Goal: Task Accomplishment & Management: Manage account settings

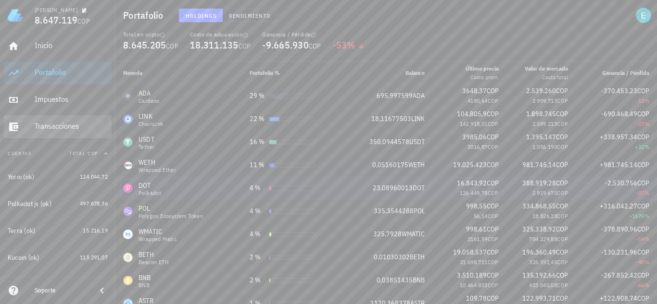
click at [56, 120] on div "Transacciones" at bounding box center [71, 127] width 73 height 22
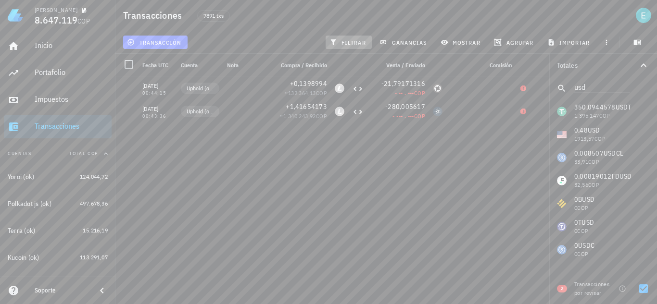
click at [348, 42] on span "filtrar" at bounding box center [348, 42] width 35 height 8
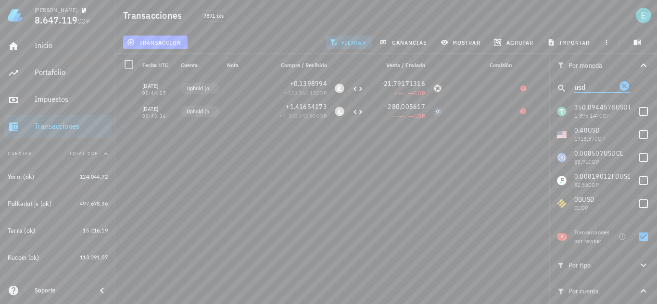
drag, startPoint x: 583, startPoint y: 83, endPoint x: 557, endPoint y: 85, distance: 26.0
click at [557, 85] on div "usd" at bounding box center [603, 88] width 108 height 23
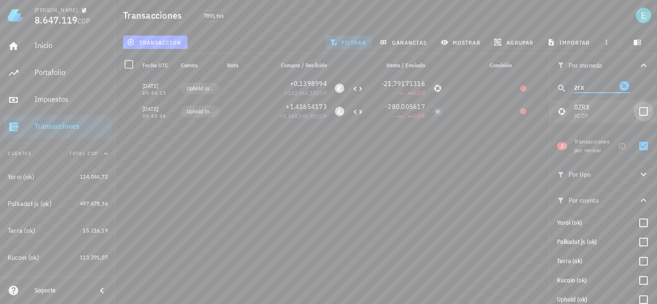
type input "zrx"
click at [635, 109] on div at bounding box center [643, 111] width 16 height 16
checkbox input "true"
click at [638, 141] on div at bounding box center [643, 146] width 16 height 16
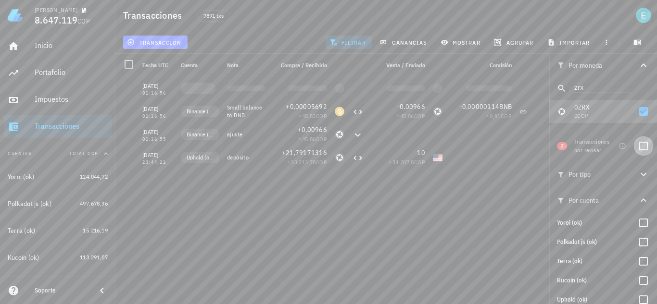
click at [639, 150] on div at bounding box center [643, 146] width 16 height 16
checkbox input "true"
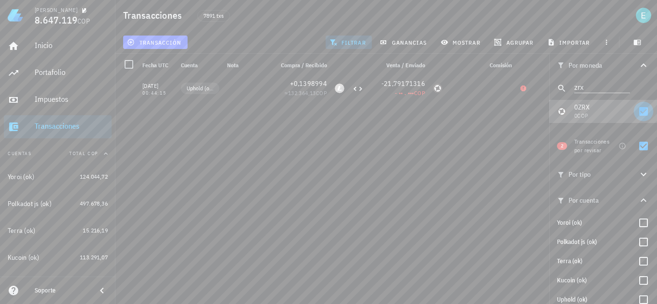
click at [635, 112] on div at bounding box center [643, 111] width 16 height 16
checkbox input "false"
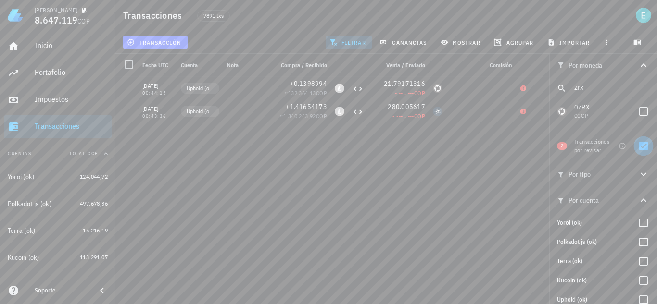
click at [635, 146] on div at bounding box center [643, 146] width 16 height 16
checkbox input "false"
click at [638, 108] on div at bounding box center [643, 111] width 16 height 16
checkbox input "true"
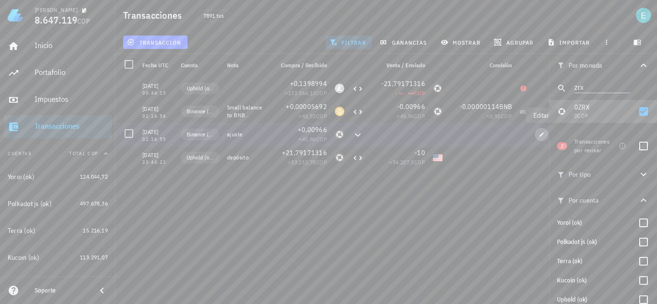
click at [539, 134] on icon "button" at bounding box center [542, 135] width 6 height 6
type input "[DATE]"
type input "01:16:55"
type input "0,00966"
type input "ZRX"
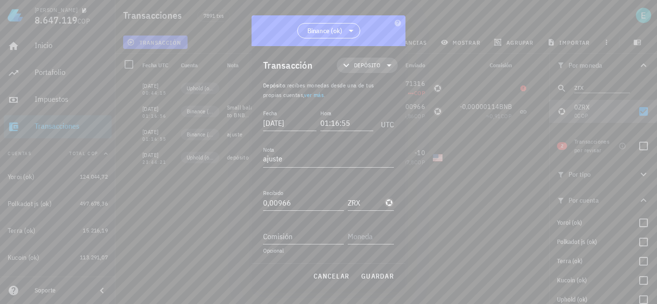
click at [383, 67] on icon at bounding box center [389, 66] width 12 height 12
click at [392, 88] on div "Compra/Venta" at bounding box center [375, 89] width 38 height 8
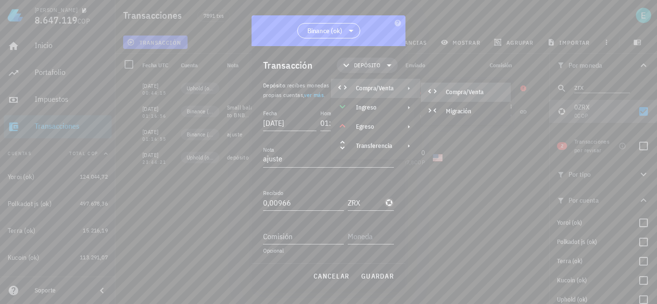
click at [446, 89] on div "Compra/Venta" at bounding box center [474, 92] width 57 height 8
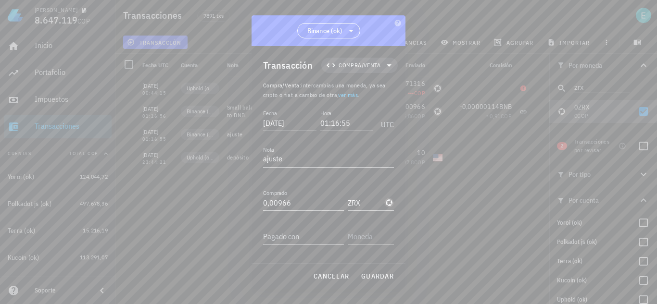
click at [288, 235] on div "Pagado con" at bounding box center [303, 236] width 81 height 15
type input "0,012"
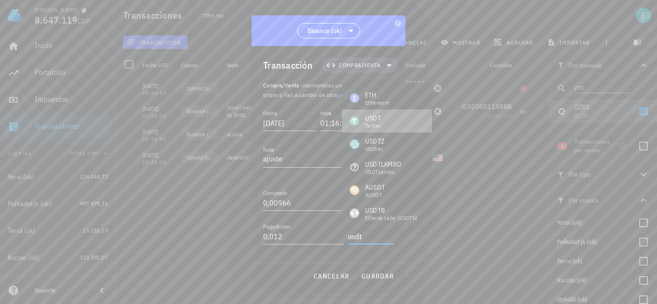
click at [381, 118] on div "USDT Tether" at bounding box center [387, 121] width 90 height 23
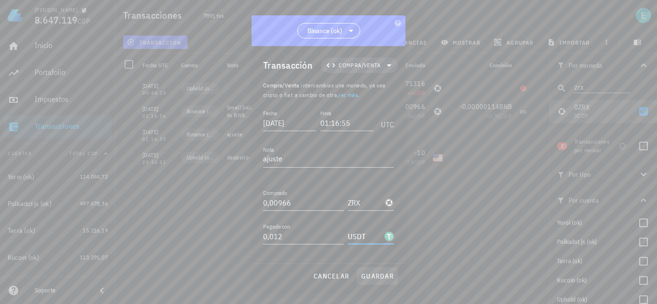
type input "USDT"
click at [378, 275] on span "guardar" at bounding box center [377, 276] width 33 height 9
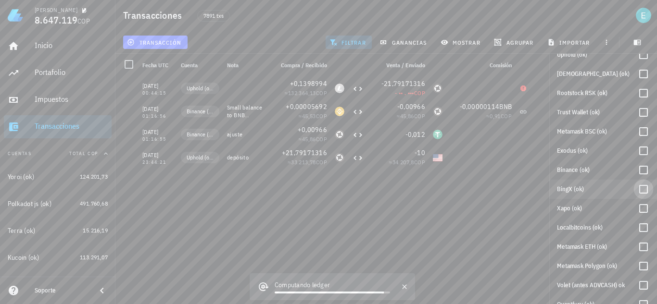
scroll to position [259, 0]
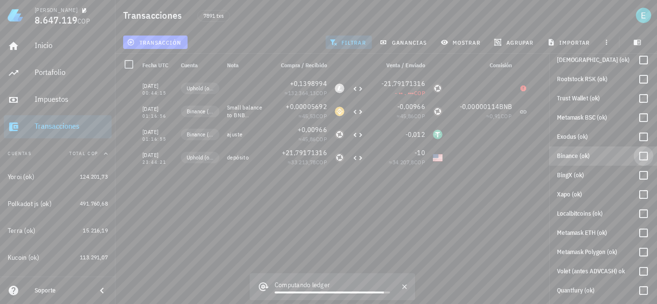
click at [640, 156] on div at bounding box center [643, 156] width 16 height 16
checkbox input "true"
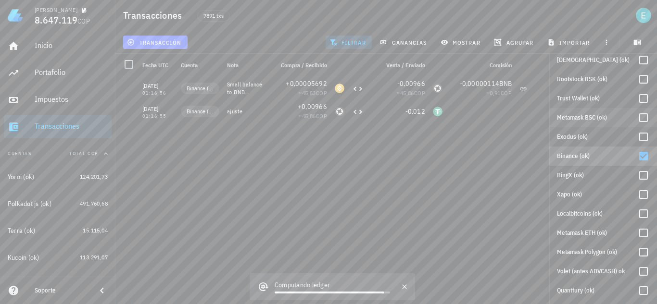
scroll to position [0, 0]
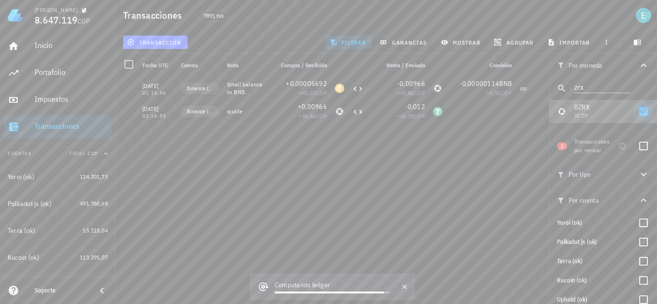
click at [638, 113] on div at bounding box center [643, 111] width 16 height 16
checkbox input "false"
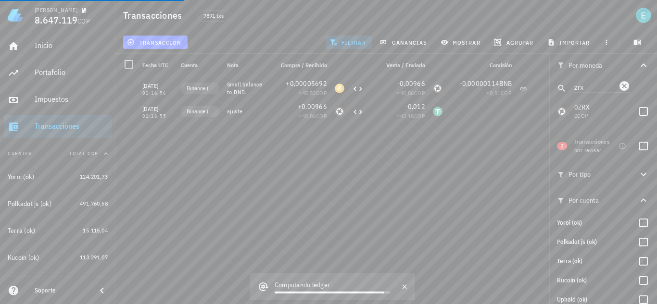
drag, startPoint x: 600, startPoint y: 90, endPoint x: 590, endPoint y: 90, distance: 9.6
click at [553, 82] on div "zrx" at bounding box center [603, 88] width 108 height 23
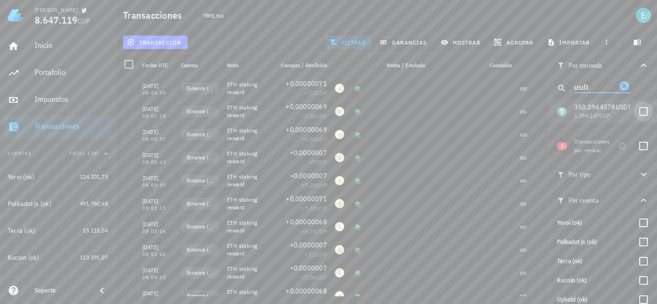
type input "usdt"
drag, startPoint x: 639, startPoint y: 111, endPoint x: 554, endPoint y: 174, distance: 105.5
click at [639, 110] on div at bounding box center [643, 111] width 16 height 16
checkbox input "true"
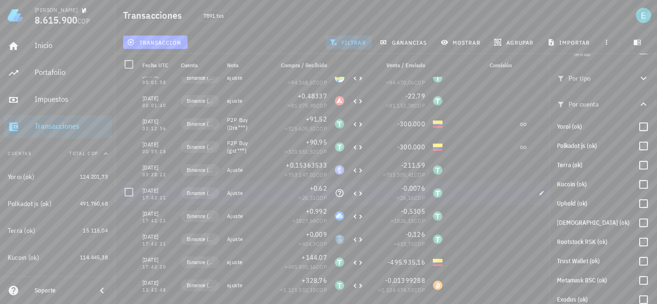
scroll to position [1327, 0]
click at [539, 264] on icon "button" at bounding box center [542, 262] width 6 height 6
type input "[DATE]"
type input "17:42:20"
type input "144,07"
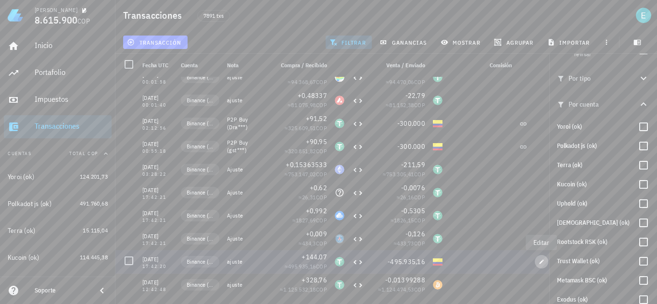
type input "USDT"
type input "495.935,16"
type input "COP"
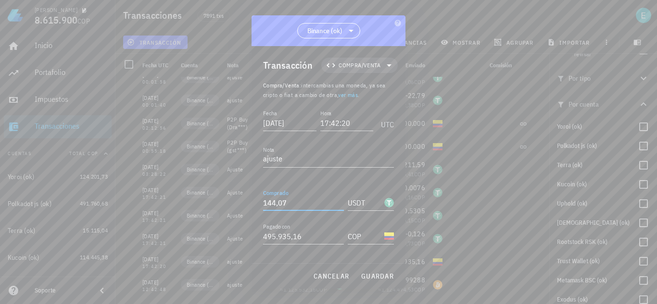
drag, startPoint x: 282, startPoint y: 201, endPoint x: 296, endPoint y: 204, distance: 14.7
click at [296, 204] on input "144,07" at bounding box center [303, 202] width 81 height 15
click at [383, 273] on span "guardar" at bounding box center [377, 276] width 33 height 9
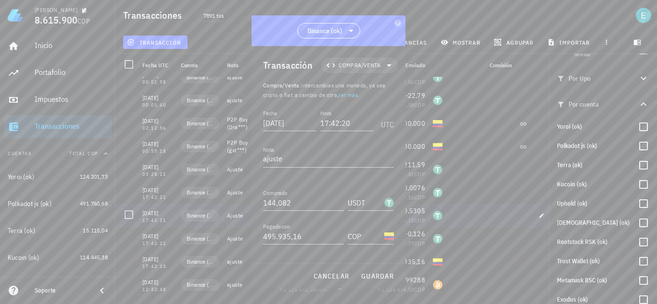
type input "144,07"
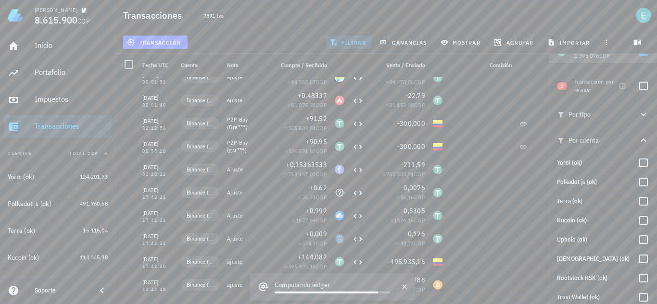
scroll to position [0, 0]
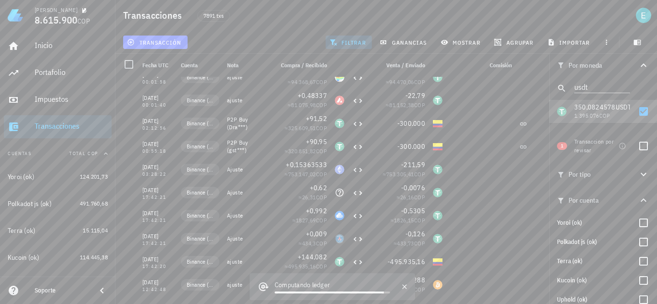
click at [640, 147] on div at bounding box center [643, 146] width 16 height 16
checkbox input "true"
click at [638, 116] on div at bounding box center [643, 111] width 16 height 16
checkbox input "false"
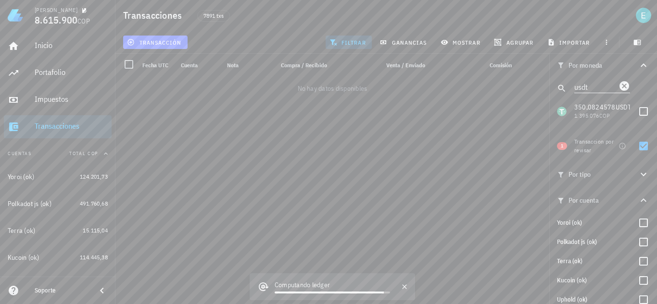
click at [619, 83] on icon "Clear" at bounding box center [624, 86] width 10 height 10
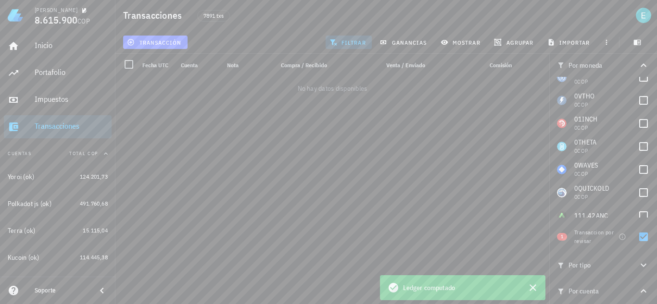
scroll to position [2429, 0]
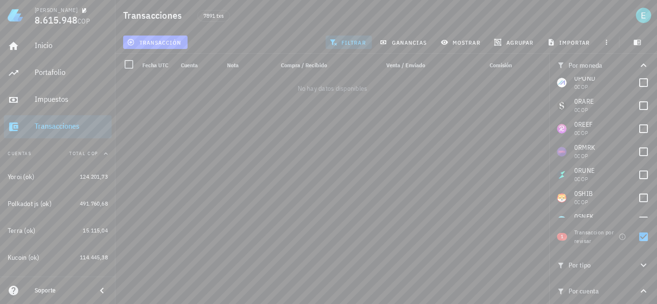
click at [345, 36] on button "filtrar" at bounding box center [349, 42] width 46 height 13
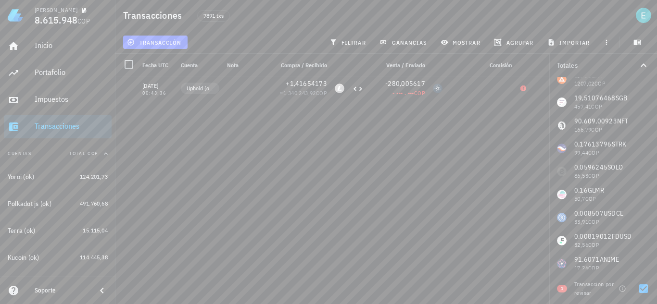
scroll to position [251, 0]
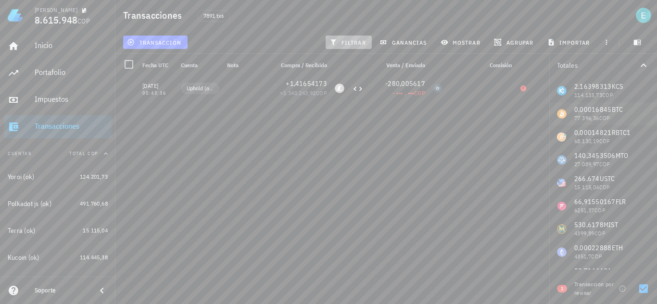
drag, startPoint x: 341, startPoint y: 38, endPoint x: 582, endPoint y: 101, distance: 248.5
click at [341, 38] on button "filtrar" at bounding box center [349, 42] width 46 height 13
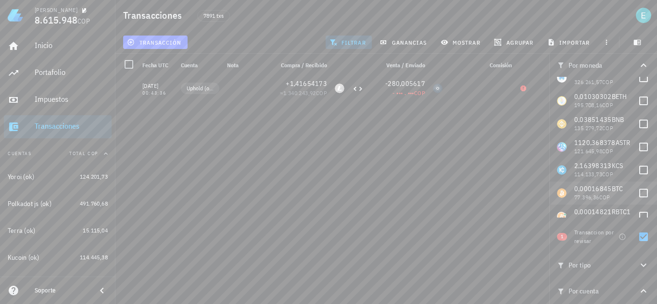
scroll to position [0, 0]
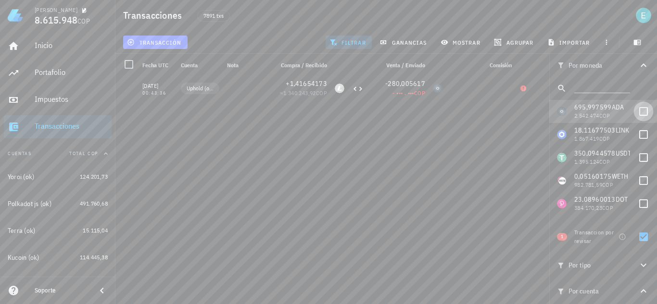
click at [635, 110] on div at bounding box center [643, 111] width 16 height 16
checkbox input "true"
click at [636, 239] on div at bounding box center [643, 237] width 16 height 16
checkbox input "false"
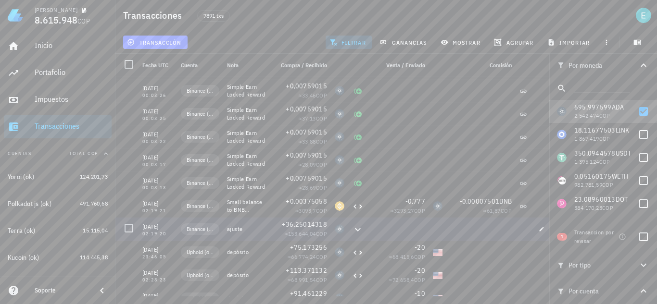
scroll to position [20345, 0]
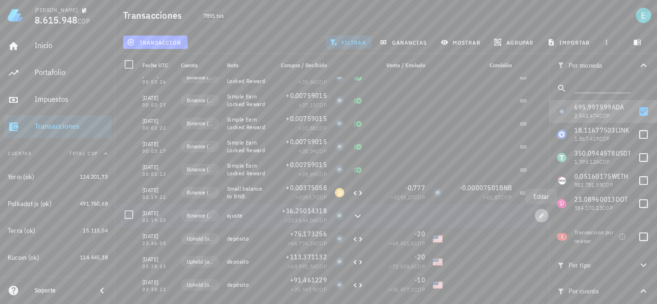
click at [538, 218] on span "button" at bounding box center [541, 216] width 13 height 6
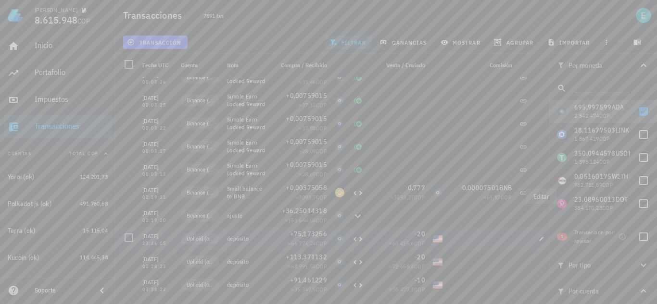
type input "[DATE]"
type input "02:19:20"
type input "36,25014318"
type input "ADA"
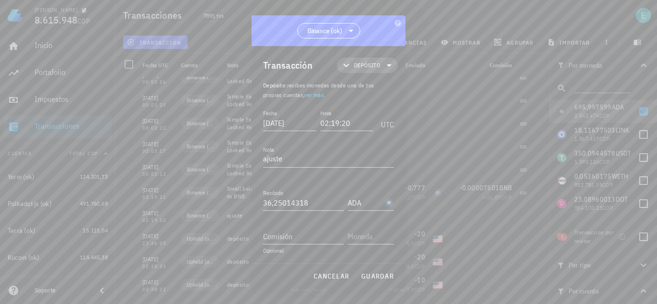
click at [359, 68] on span "Depósito" at bounding box center [367, 66] width 26 height 10
click at [377, 154] on div "Transferencia" at bounding box center [375, 146] width 89 height 19
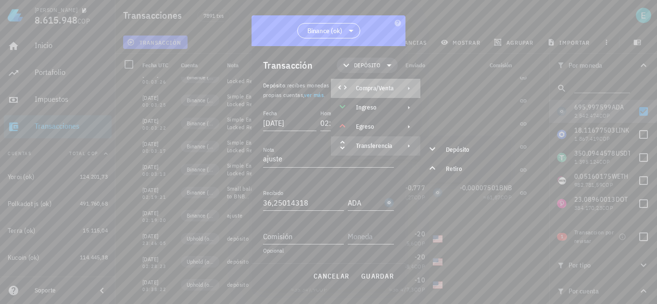
click at [386, 90] on div "Compra/Venta" at bounding box center [375, 89] width 38 height 8
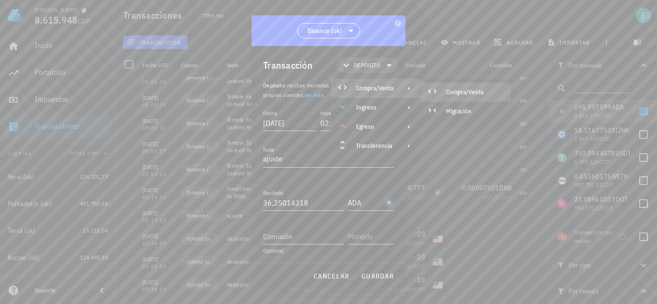
click at [439, 90] on div at bounding box center [434, 93] width 12 height 12
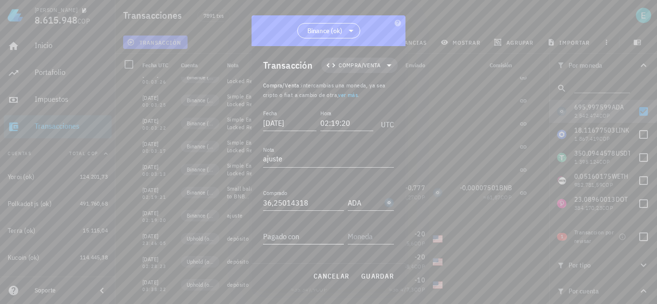
click at [289, 236] on div "Pagado con" at bounding box center [303, 236] width 81 height 15
type input "42,11"
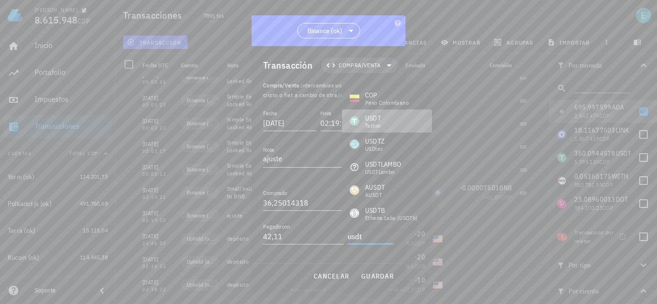
click at [394, 124] on div "USDT Tether" at bounding box center [387, 121] width 90 height 23
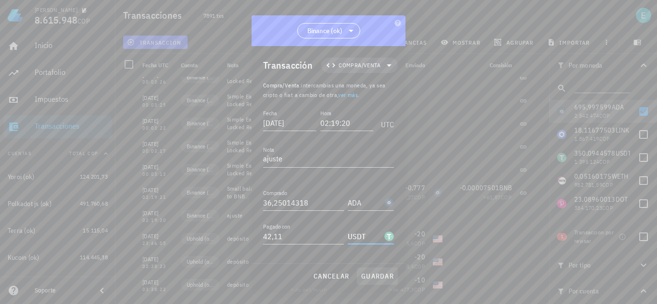
type input "USDT"
click at [384, 277] on span "guardar" at bounding box center [377, 276] width 33 height 9
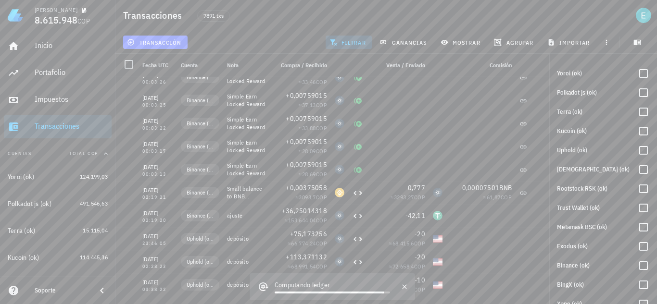
scroll to position [289, 0]
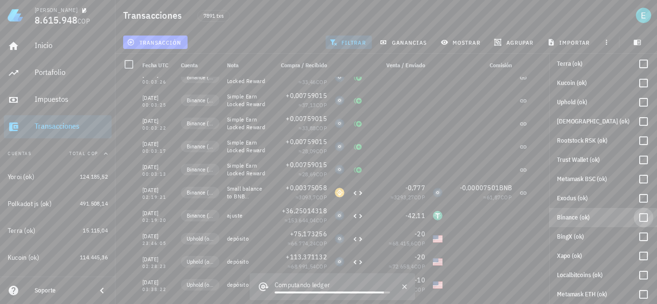
click at [635, 218] on div at bounding box center [643, 218] width 16 height 16
checkbox input "true"
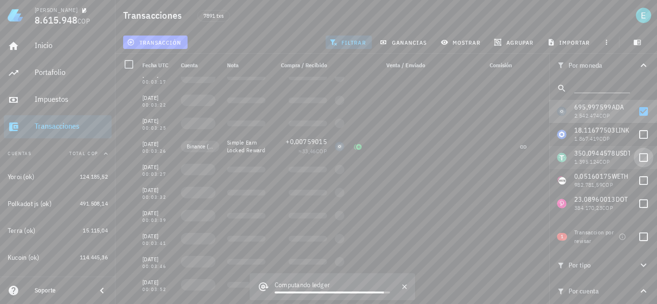
scroll to position [20068, 0]
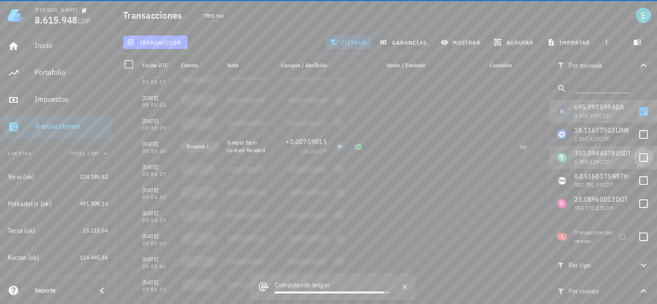
click at [635, 152] on div at bounding box center [643, 158] width 16 height 16
checkbox input "true"
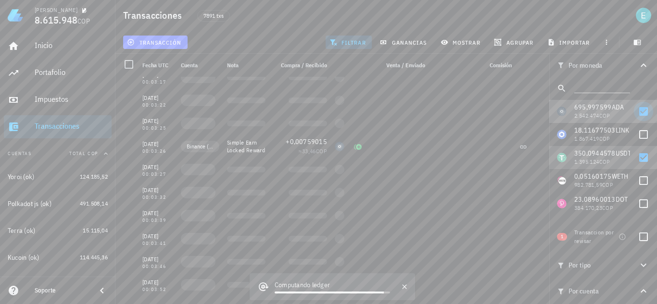
click at [635, 117] on div at bounding box center [643, 111] width 16 height 16
checkbox input "false"
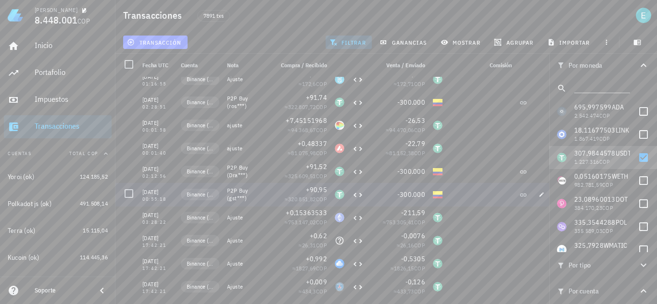
scroll to position [1350, 0]
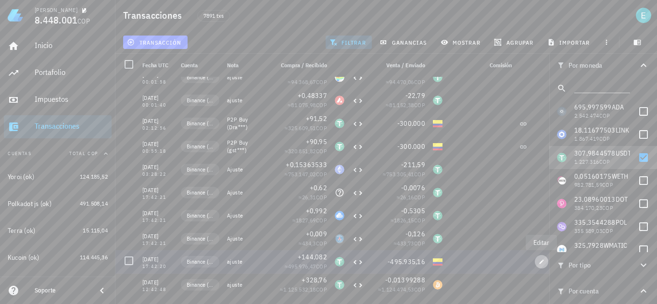
click at [541, 263] on icon "button" at bounding box center [542, 262] width 4 height 4
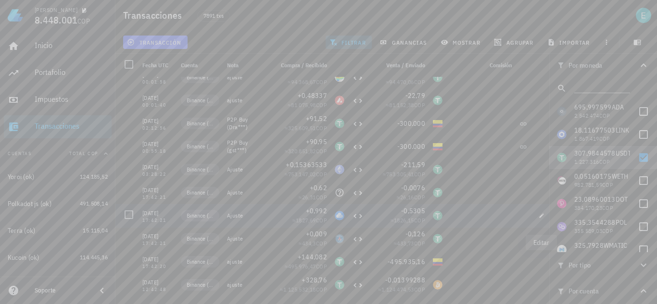
type input "[DATE]"
type input "17:42:20"
type input "144,082"
type input "USDT"
type input "495.935,16"
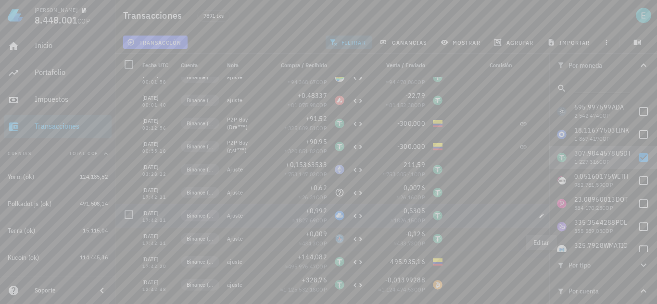
type input "COP"
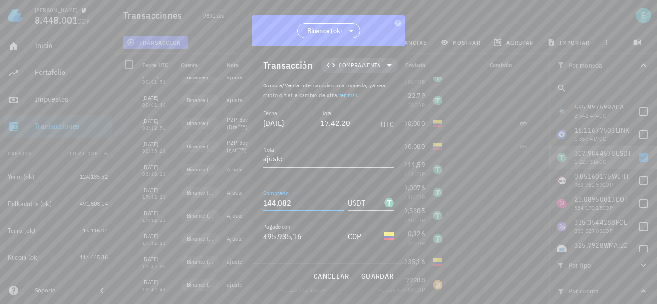
drag, startPoint x: 301, startPoint y: 204, endPoint x: 252, endPoint y: 204, distance: 49.0
click at [240, 205] on div "[PERSON_NAME] 8.448.001 COP Inicio [GEOGRAPHIC_DATA] Impuestos [GEOGRAPHIC_DATA…" at bounding box center [328, 152] width 657 height 304
click at [375, 273] on span "guardar" at bounding box center [377, 276] width 33 height 9
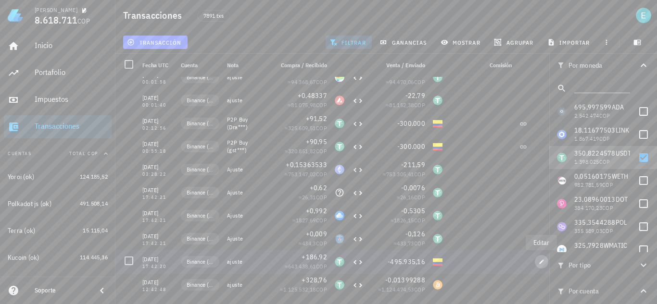
drag, startPoint x: 541, startPoint y: 264, endPoint x: 412, endPoint y: 229, distance: 133.6
click at [541, 264] on icon "button" at bounding box center [542, 262] width 6 height 6
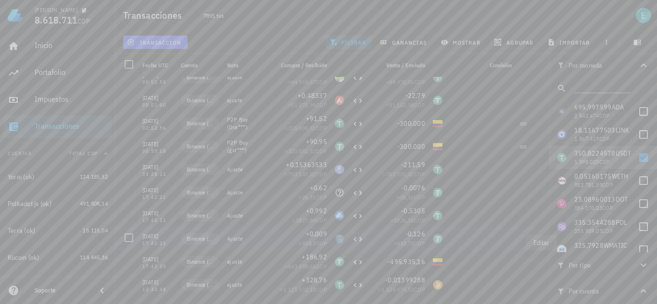
type input "186,92"
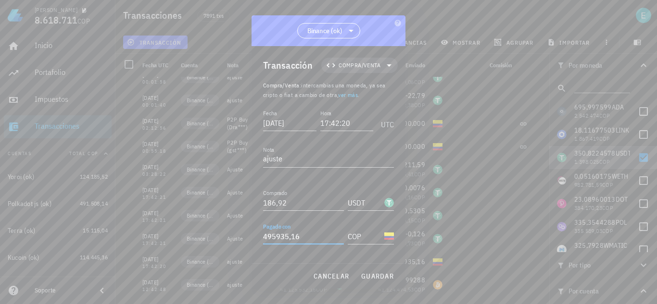
drag, startPoint x: 314, startPoint y: 238, endPoint x: 221, endPoint y: 233, distance: 93.4
click at [221, 233] on div "[PERSON_NAME] 8.618.711 COP Inicio [GEOGRAPHIC_DATA] Impuestos [GEOGRAPHIC_DATA…" at bounding box center [328, 152] width 657 height 304
click at [298, 239] on input "643" at bounding box center [303, 236] width 81 height 15
click at [371, 278] on span "guardar" at bounding box center [377, 276] width 33 height 9
type input "495.935,16"
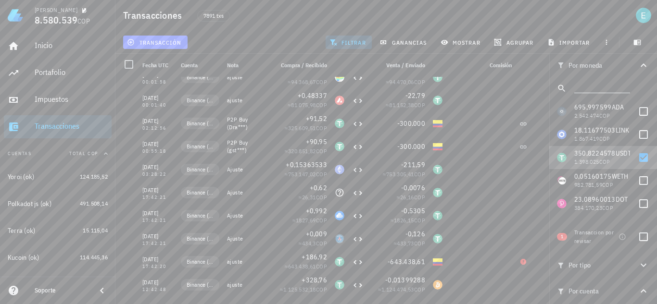
click at [635, 158] on div at bounding box center [643, 158] width 16 height 16
checkbox input "false"
click at [589, 85] on input "text" at bounding box center [601, 86] width 54 height 13
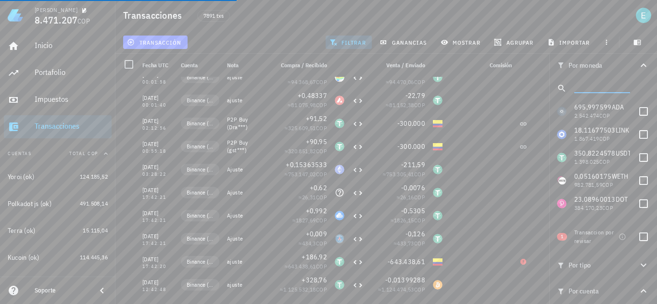
click at [589, 85] on input "text" at bounding box center [601, 86] width 54 height 13
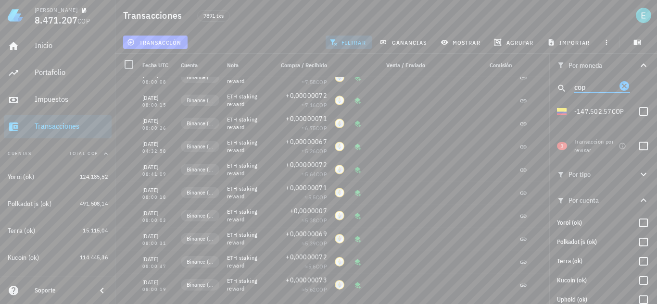
type input "cop"
click at [635, 112] on div at bounding box center [643, 111] width 16 height 16
checkbox input "true"
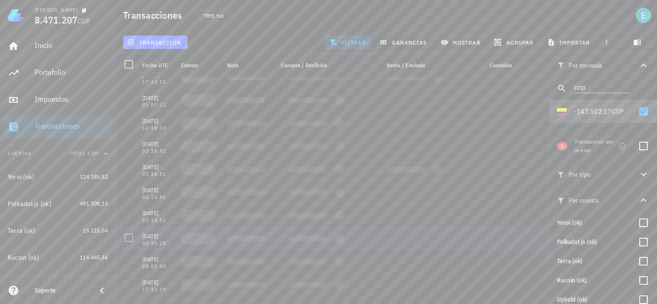
scroll to position [242, 0]
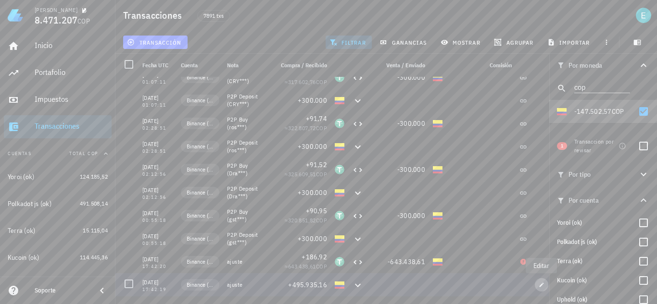
click at [543, 285] on icon "button" at bounding box center [542, 285] width 6 height 6
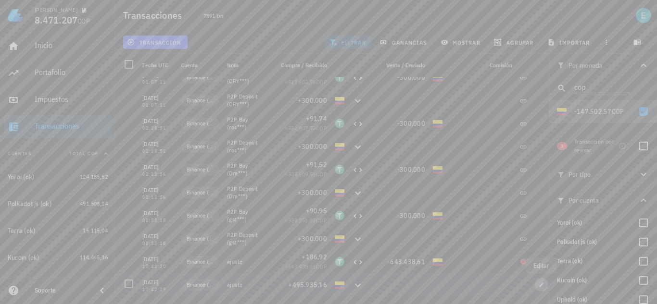
type input "17:42:19"
type input "495.935,16"
type input "COP"
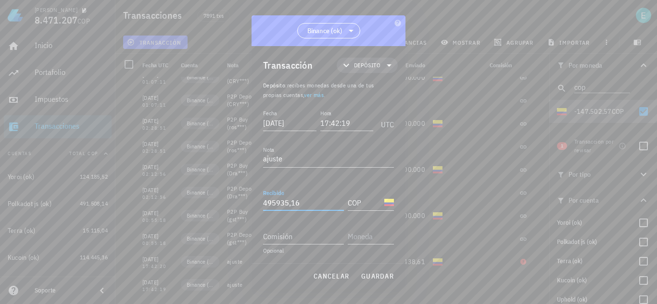
drag, startPoint x: 297, startPoint y: 201, endPoint x: 138, endPoint y: 201, distance: 158.2
click at [138, 201] on div "[PERSON_NAME] 8.471.207 COP Inicio [GEOGRAPHIC_DATA] Impuestos [GEOGRAPHIC_DATA…" at bounding box center [328, 152] width 657 height 304
type input "643.438,61"
click at [377, 274] on span "guardar" at bounding box center [377, 276] width 33 height 9
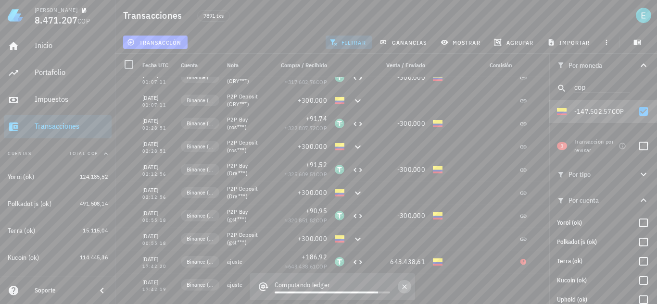
click at [403, 292] on button "button" at bounding box center [404, 286] width 13 height 13
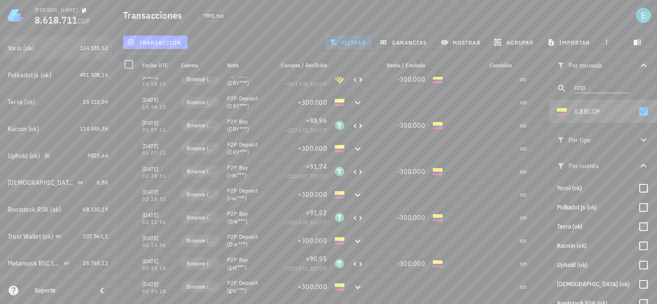
scroll to position [144, 0]
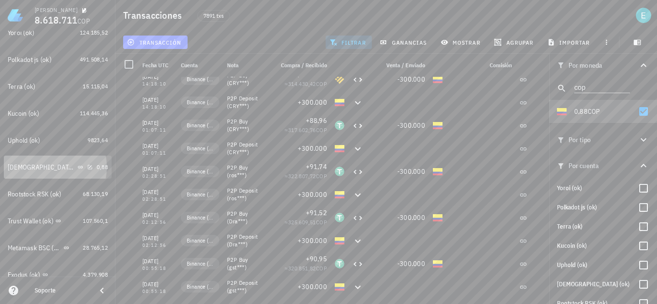
click at [63, 170] on div "[DEMOGRAPHIC_DATA] (ok)" at bounding box center [50, 167] width 85 height 9
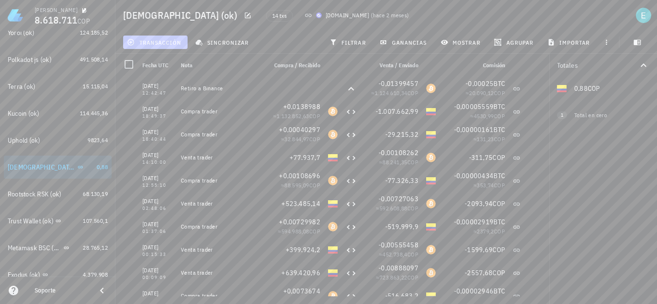
click at [168, 36] on button "transacción" at bounding box center [155, 42] width 64 height 13
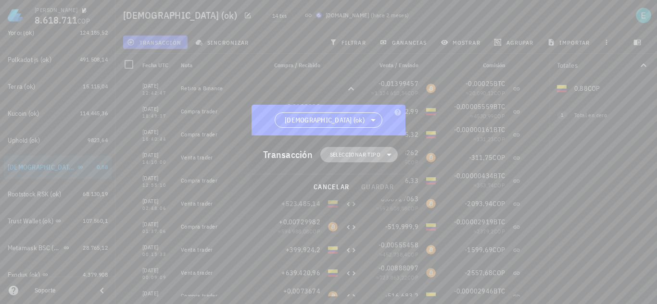
click at [373, 153] on span "Seleccionar tipo" at bounding box center [355, 155] width 50 height 10
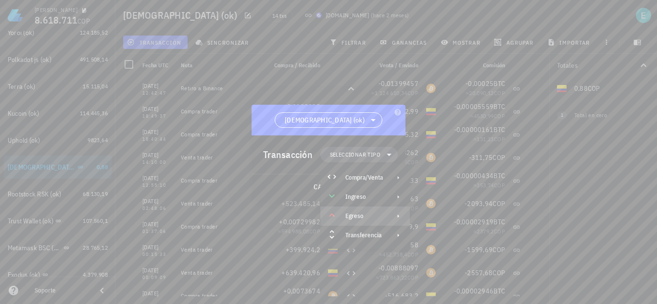
click at [377, 218] on div "Egreso" at bounding box center [364, 217] width 38 height 8
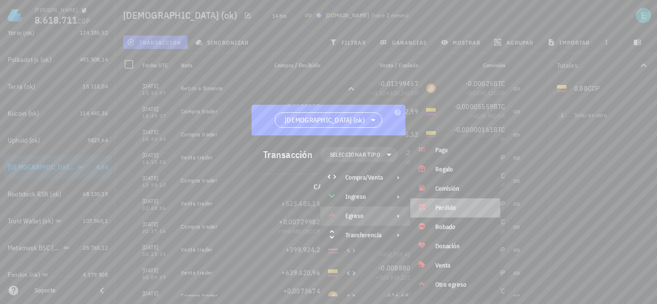
click at [446, 208] on div "Perdido" at bounding box center [463, 208] width 57 height 8
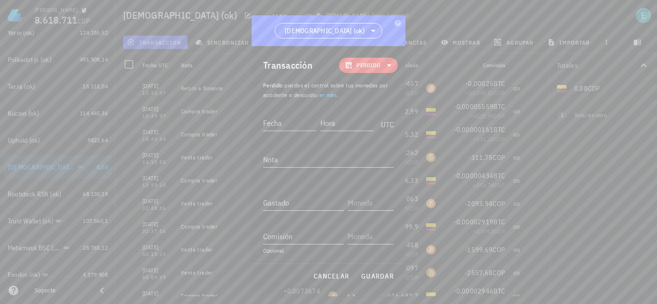
click at [369, 67] on span "Perdido" at bounding box center [368, 66] width 24 height 10
click at [390, 148] on div "Transferencia" at bounding box center [377, 146] width 38 height 8
click at [396, 126] on div "Egreso" at bounding box center [377, 127] width 38 height 8
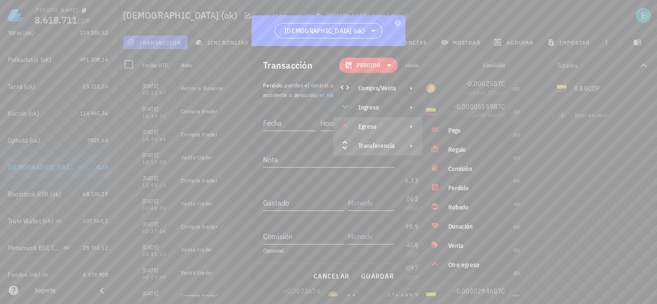
click at [397, 144] on div "Transferencia" at bounding box center [377, 146] width 89 height 19
click at [402, 128] on div "Egreso" at bounding box center [377, 126] width 89 height 19
click at [462, 271] on div "Otro egreso" at bounding box center [468, 265] width 90 height 19
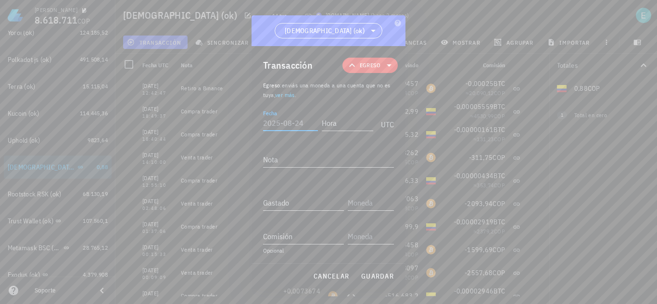
click at [292, 119] on input "Fecha" at bounding box center [290, 122] width 55 height 15
type input "[DATE]"
type input "12:42:47"
type textarea "ajuste"
type input "0,88"
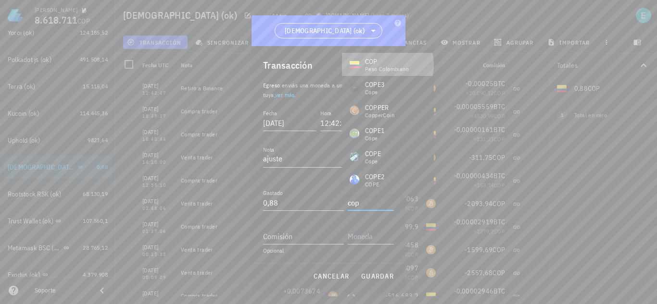
click at [389, 62] on div "COP" at bounding box center [387, 62] width 44 height 10
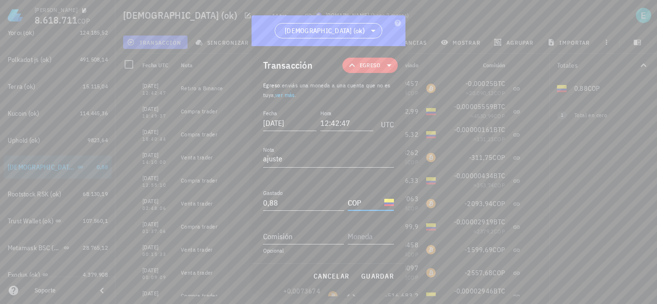
type input "COP"
click at [372, 276] on span "guardar" at bounding box center [377, 276] width 33 height 9
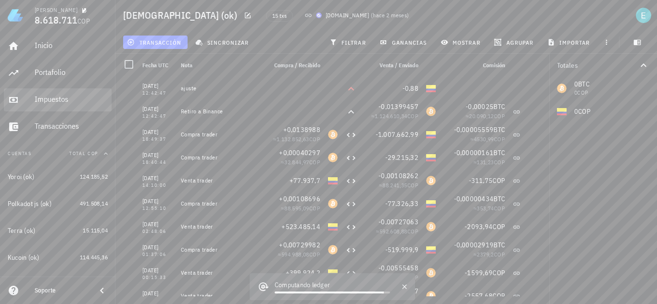
click at [53, 98] on div "Impuestos" at bounding box center [71, 99] width 73 height 9
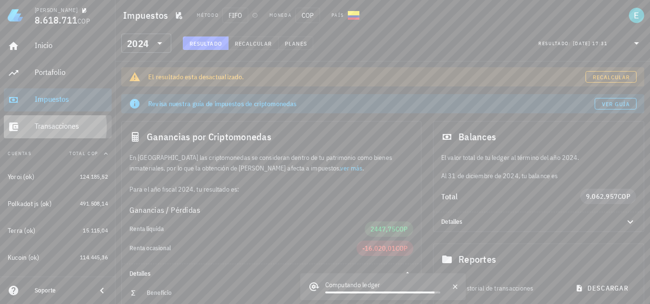
click at [67, 131] on div "Transacciones" at bounding box center [71, 126] width 73 height 9
click at [60, 69] on div "Portafolio" at bounding box center [71, 72] width 73 height 9
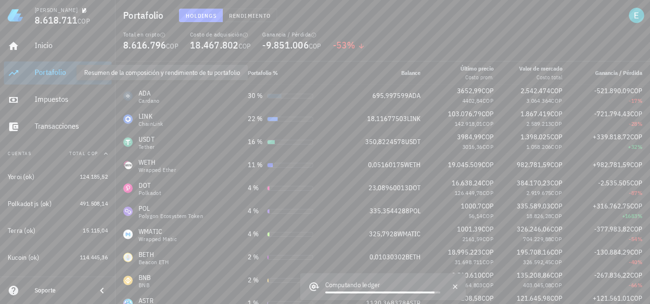
click at [61, 69] on div "Portafolio" at bounding box center [71, 72] width 73 height 9
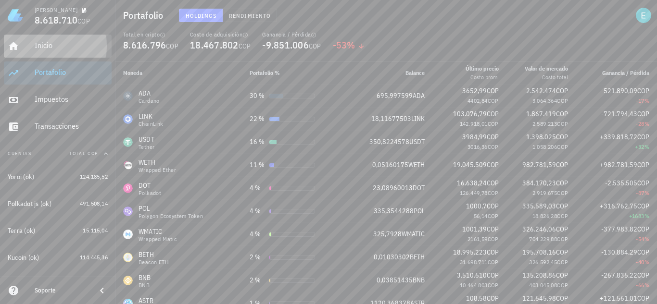
click at [49, 50] on div "Inicio" at bounding box center [71, 45] width 73 height 9
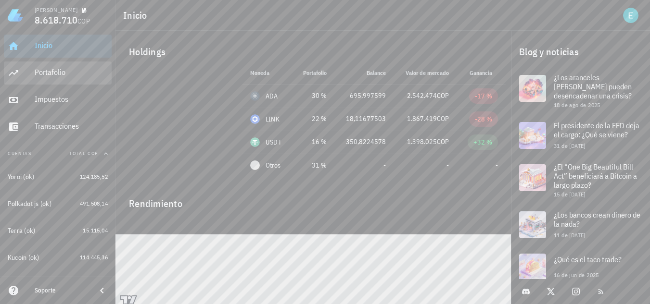
click at [68, 70] on div "Portafolio" at bounding box center [71, 72] width 73 height 9
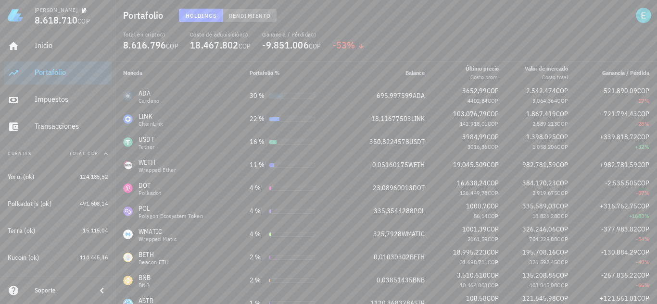
click at [262, 19] on button "Rendimiento" at bounding box center [250, 15] width 54 height 13
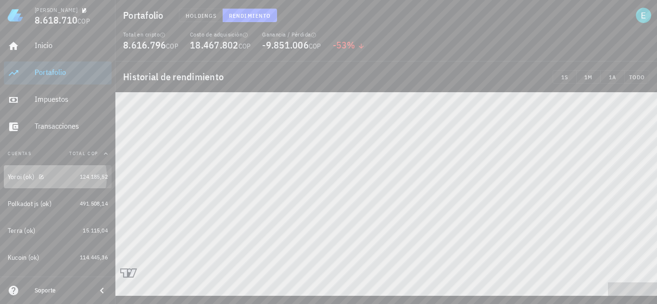
click at [56, 176] on div "Yoroi (ok)" at bounding box center [42, 177] width 68 height 9
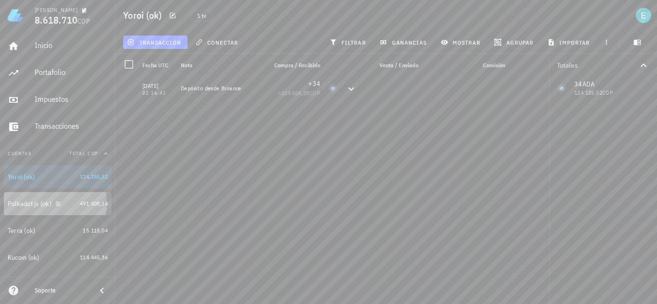
click at [31, 201] on div "Polkadot js (ok)" at bounding box center [30, 204] width 44 height 8
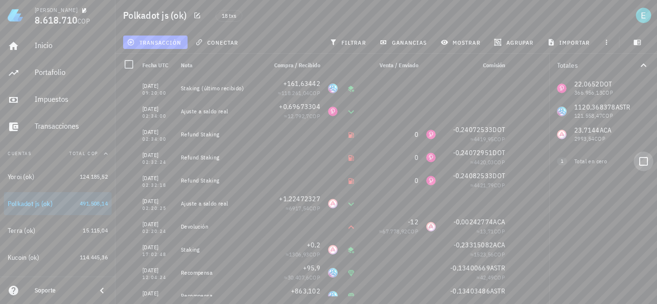
click at [644, 165] on div at bounding box center [643, 161] width 16 height 16
click at [644, 186] on div at bounding box center [643, 184] width 16 height 16
checkbox input "false"
drag, startPoint x: 59, startPoint y: 232, endPoint x: 0, endPoint y: 199, distance: 67.0
click at [59, 232] on div "Terra (ok)" at bounding box center [43, 230] width 71 height 9
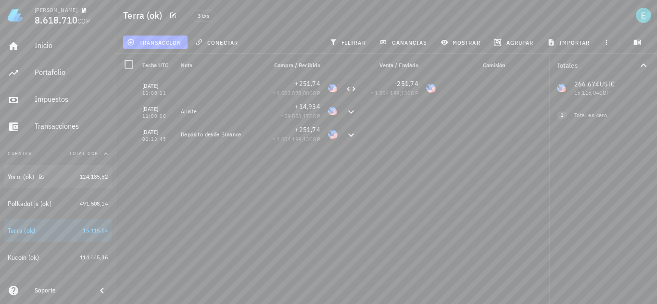
scroll to position [48, 0]
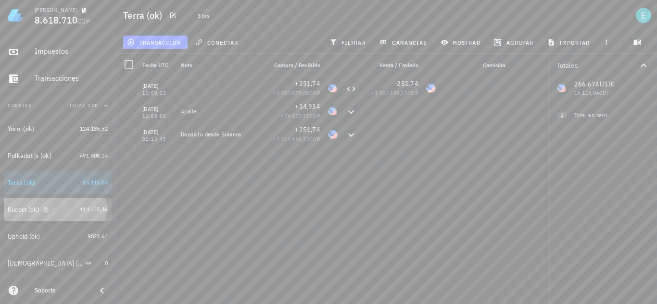
click at [58, 214] on div "Kucoin (ok)" at bounding box center [42, 210] width 68 height 21
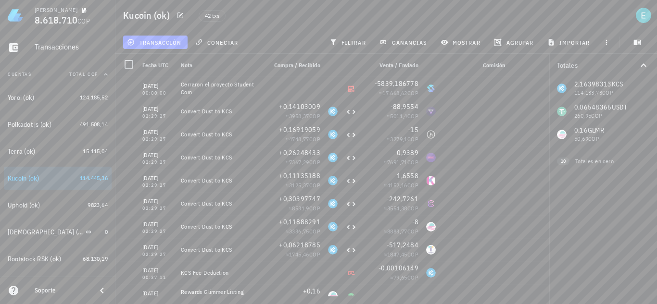
scroll to position [96, 0]
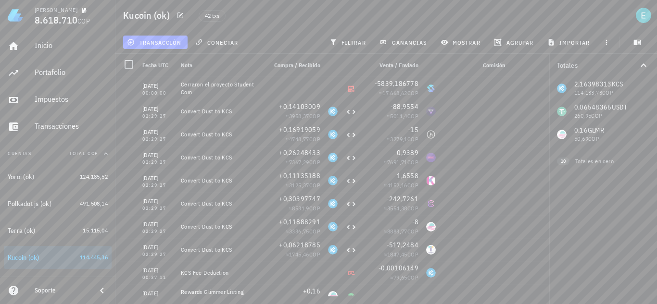
scroll to position [96, 0]
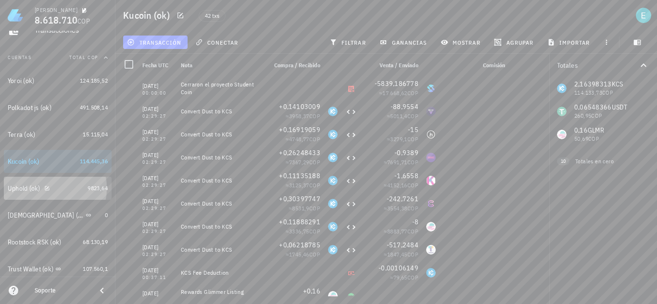
click at [66, 188] on div "Uphold (ok)" at bounding box center [46, 188] width 76 height 9
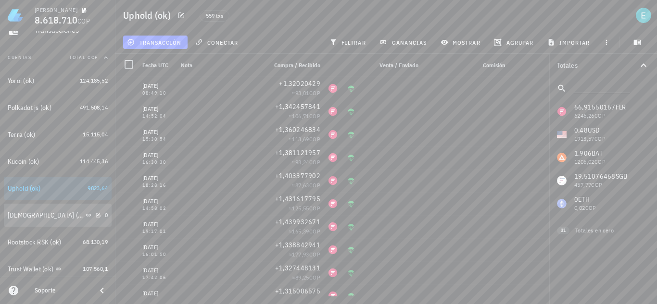
click at [70, 215] on div "[DEMOGRAPHIC_DATA] (ok)" at bounding box center [54, 215] width 93 height 9
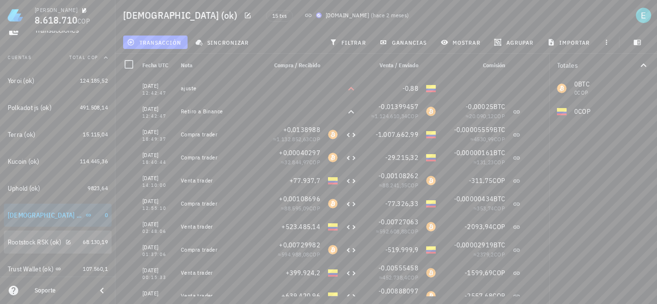
click at [24, 245] on div "Rootstock RSK (ok)" at bounding box center [35, 243] width 54 height 8
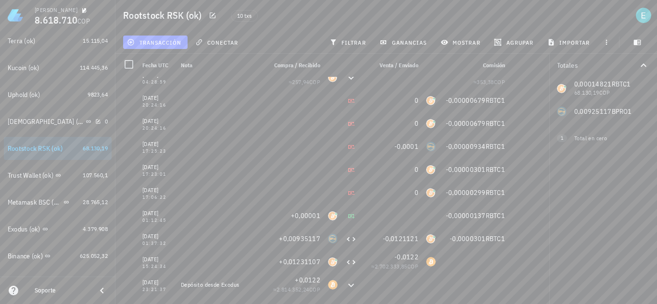
scroll to position [192, 0]
click at [24, 176] on div "Trust Wallet (ok)" at bounding box center [31, 173] width 46 height 8
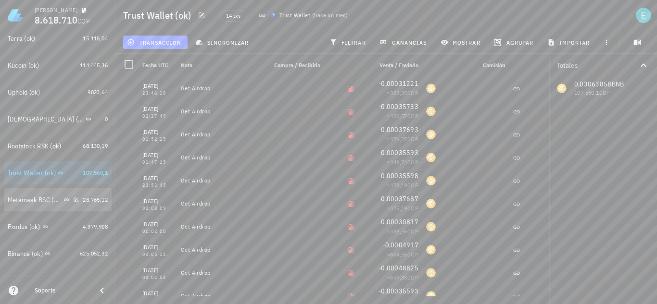
click at [29, 205] on div "Metamask BSC (ok)" at bounding box center [43, 200] width 71 height 21
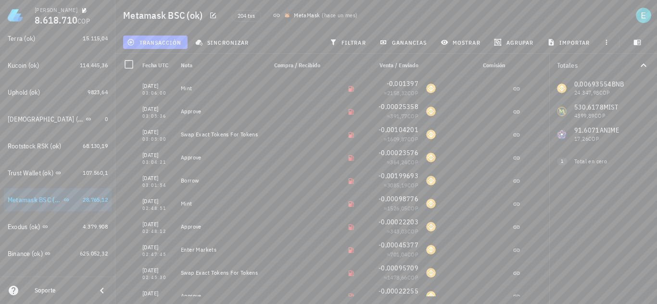
click at [386, 17] on div "204 txs MetaMask ( hace un mes )" at bounding box center [363, 15] width 275 height 24
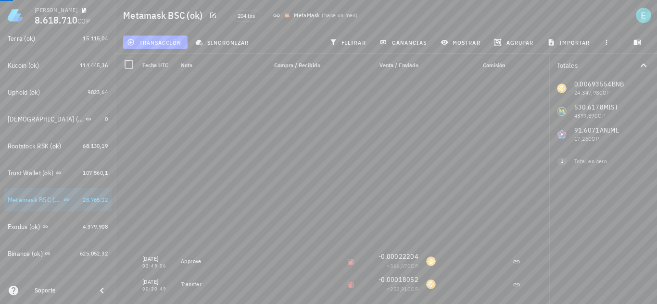
scroll to position [769, 0]
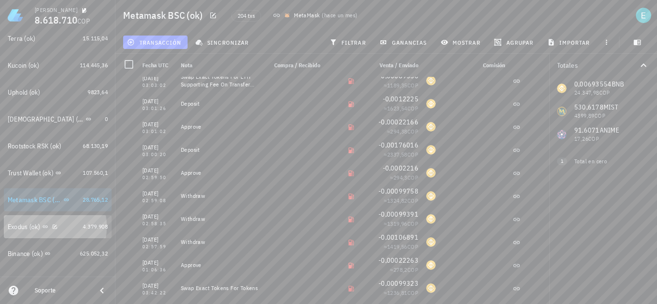
click at [26, 227] on div "Exodus (ok)" at bounding box center [24, 227] width 33 height 8
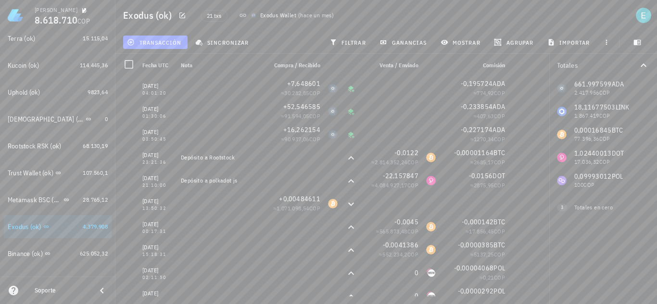
click at [590, 242] on div "Totales 661,997599 ADA 2.417.956 COP 18,11677503 LINK 1.867.419 COP 0,00016845 …" at bounding box center [603, 179] width 108 height 251
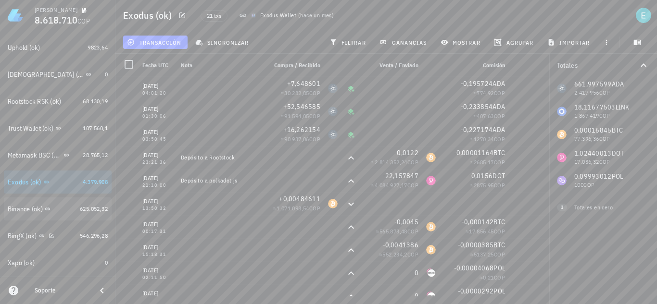
scroll to position [240, 0]
click at [63, 206] on div "Binance (ok)" at bounding box center [42, 205] width 68 height 9
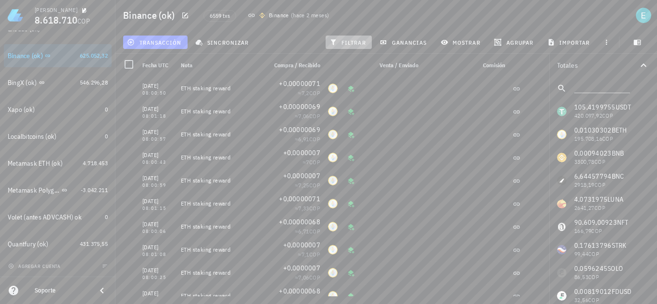
click at [342, 40] on span "filtrar" at bounding box center [348, 42] width 35 height 8
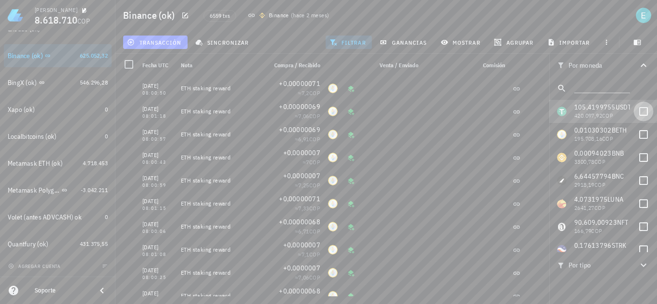
click at [635, 108] on div at bounding box center [643, 111] width 16 height 16
checkbox input "true"
click at [643, 267] on icon "button" at bounding box center [644, 266] width 12 height 12
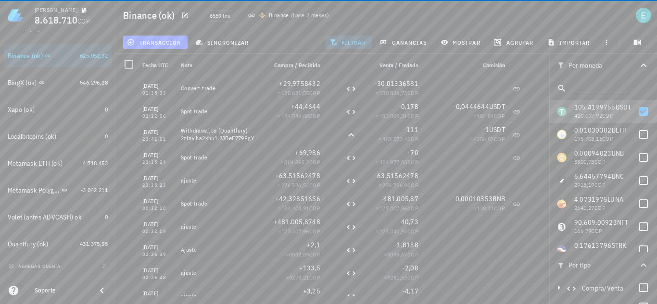
scroll to position [51, 0]
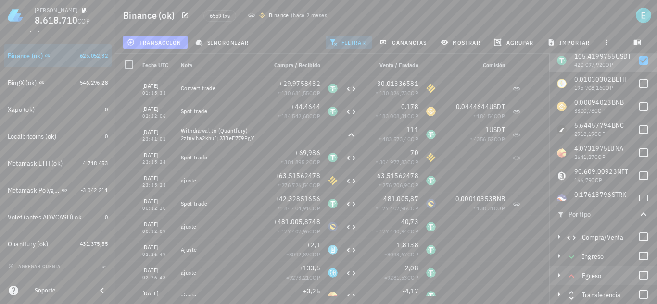
click at [635, 297] on div at bounding box center [643, 295] width 16 height 16
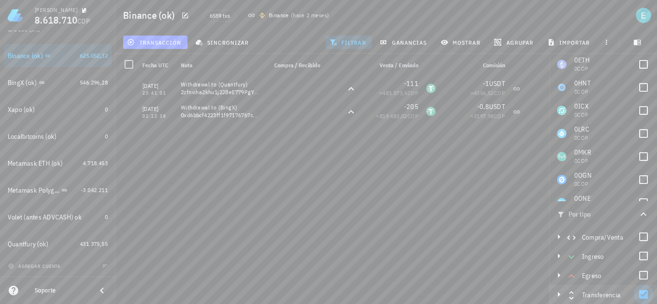
click at [639, 298] on div at bounding box center [643, 295] width 16 height 16
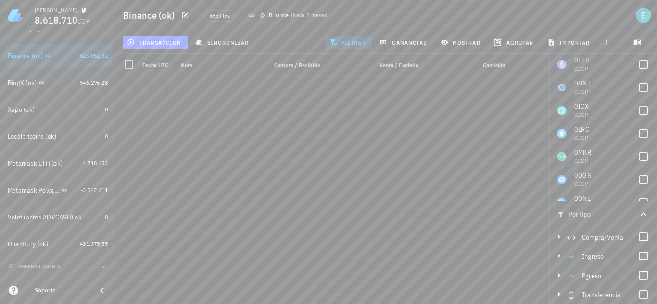
scroll to position [1350, 0]
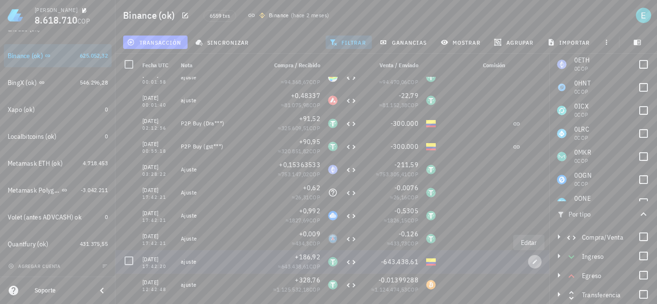
click at [532, 260] on icon "button" at bounding box center [535, 262] width 6 height 6
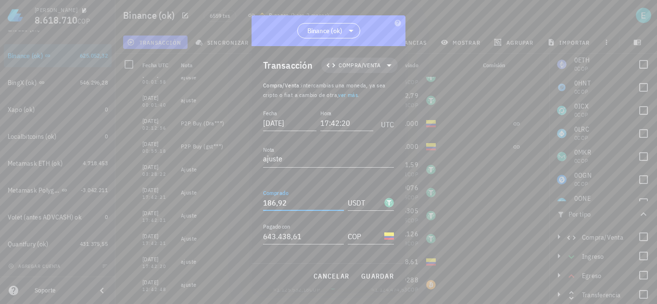
drag, startPoint x: 278, startPoint y: 200, endPoint x: 302, endPoint y: 207, distance: 25.1
click at [302, 207] on input "186,92" at bounding box center [303, 202] width 81 height 15
click at [301, 207] on input "186,92" at bounding box center [303, 202] width 81 height 15
click at [301, 201] on input "186,92" at bounding box center [303, 202] width 81 height 15
click at [295, 202] on input "186,92" at bounding box center [303, 202] width 81 height 15
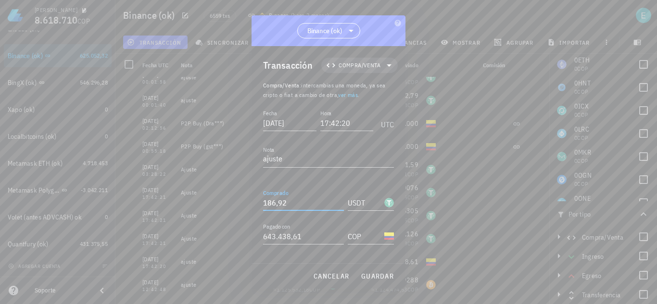
click at [295, 202] on input "186,92" at bounding box center [303, 202] width 81 height 15
click at [382, 272] on button "guardar" at bounding box center [377, 276] width 41 height 17
type input "186,92"
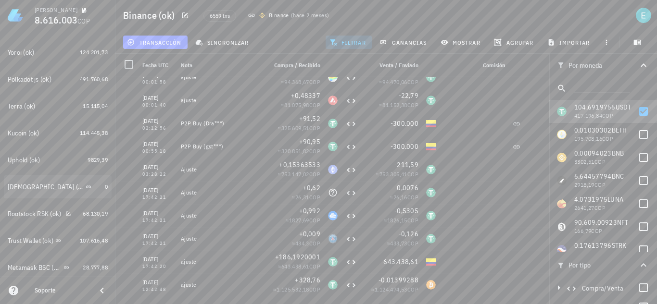
scroll to position [54, 0]
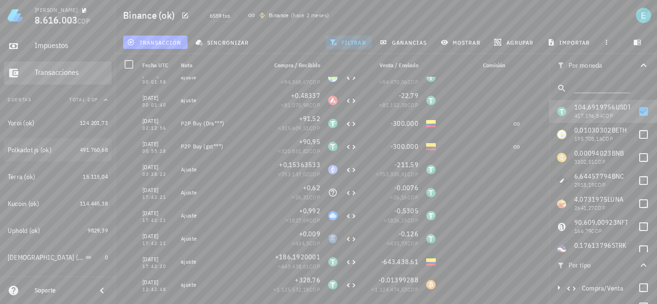
click at [63, 77] on div "Transacciones" at bounding box center [71, 73] width 73 height 22
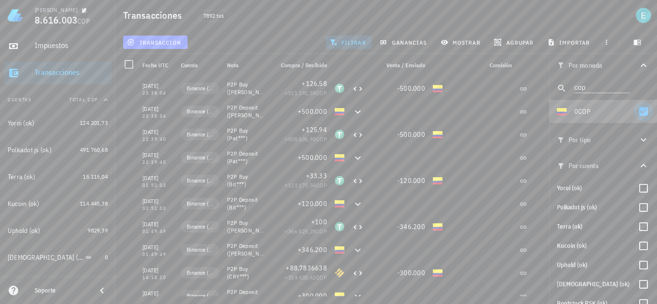
click at [637, 110] on div at bounding box center [643, 111] width 16 height 16
checkbox input "false"
click at [340, 38] on button "filtrar" at bounding box center [349, 42] width 46 height 13
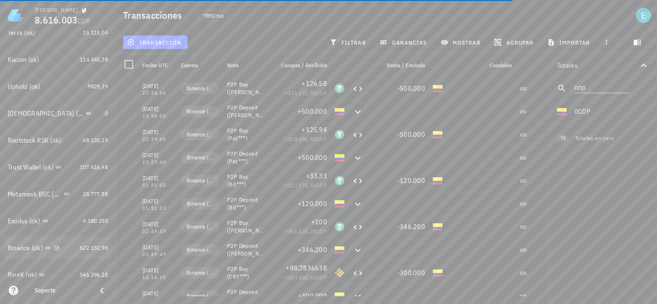
scroll to position [246, 0]
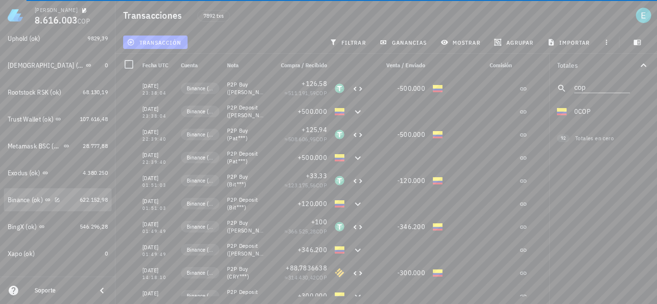
click at [19, 195] on div "Binance (ok)" at bounding box center [42, 200] width 68 height 21
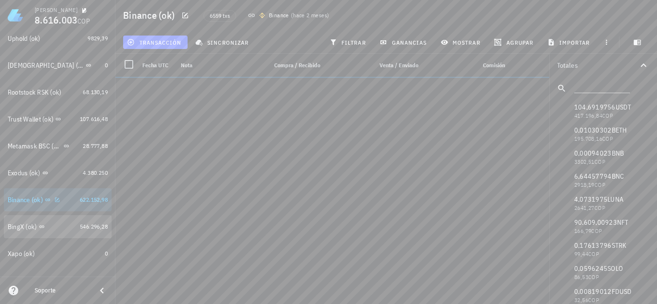
drag, startPoint x: 20, startPoint y: 225, endPoint x: 13, endPoint y: 226, distance: 6.3
click at [20, 225] on div "BingX (ok)" at bounding box center [22, 227] width 29 height 8
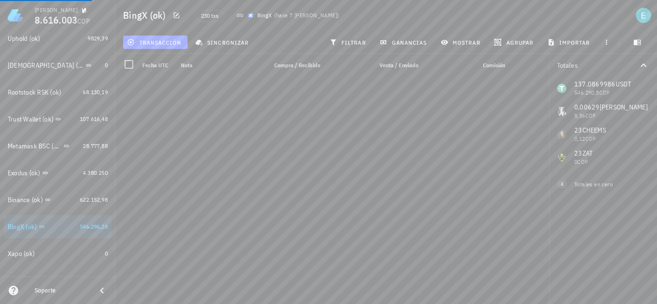
scroll to position [5089, 0]
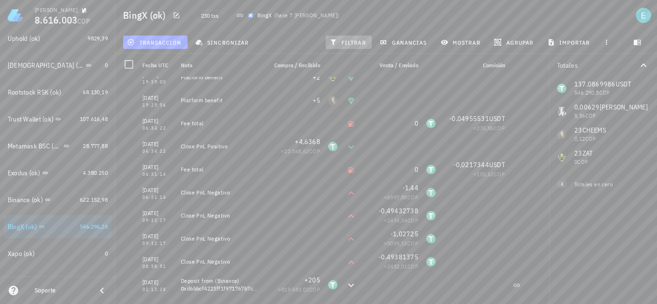
click at [350, 39] on span "filtrar" at bounding box center [348, 42] width 35 height 8
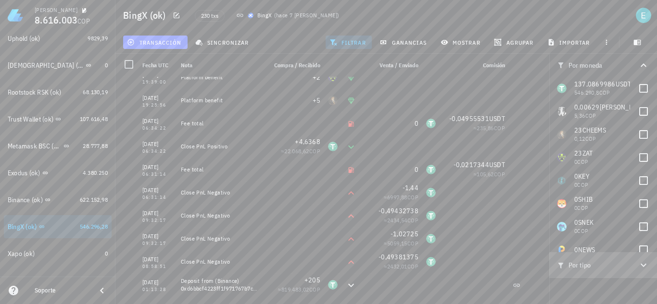
click at [638, 270] on icon "button" at bounding box center [644, 266] width 12 height 12
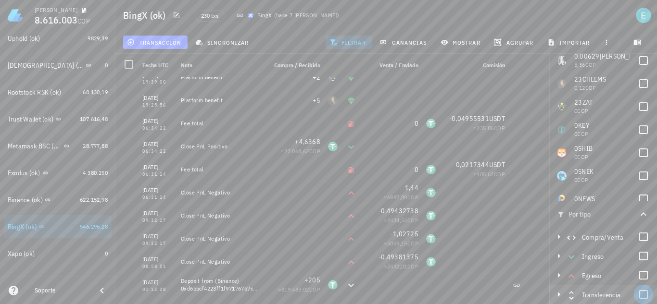
click at [636, 294] on div at bounding box center [643, 295] width 16 height 16
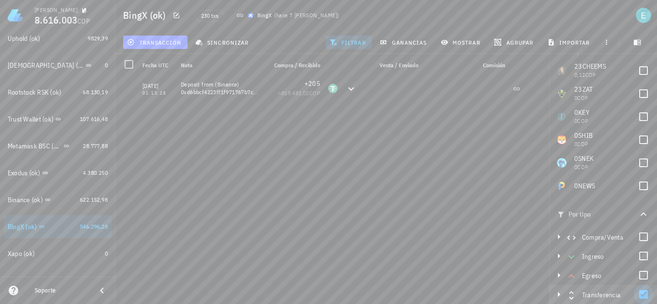
click at [640, 295] on div at bounding box center [643, 295] width 16 height 16
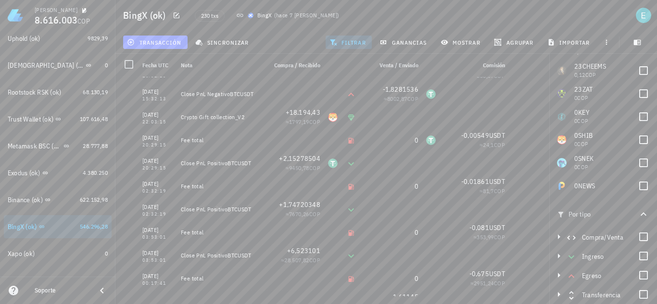
scroll to position [4106, 0]
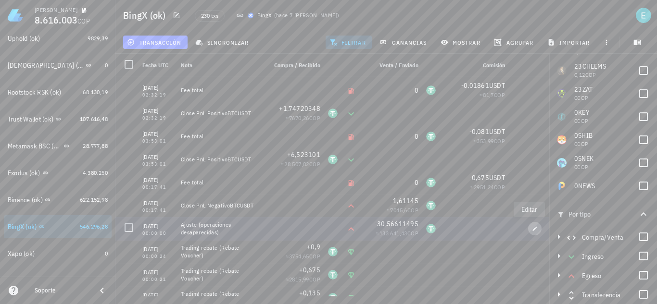
click at [532, 226] on icon "button" at bounding box center [535, 229] width 6 height 6
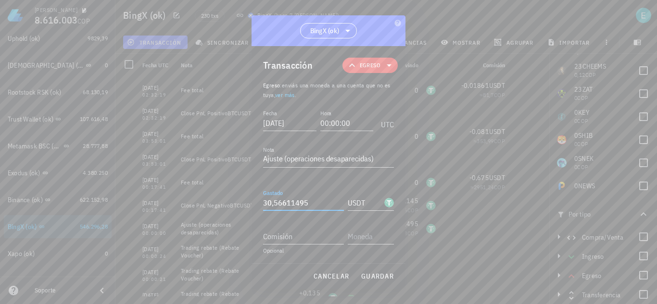
drag, startPoint x: 312, startPoint y: 199, endPoint x: 226, endPoint y: 200, distance: 86.6
click at [226, 200] on div "Ivan Patiño 8.616.003 COP Inicio Portafolio Impuestos Transacciones Cuentas Tot…" at bounding box center [328, 152] width 657 height 304
click at [290, 201] on input "28,95" at bounding box center [303, 202] width 81 height 15
click at [386, 275] on span "guardar" at bounding box center [377, 276] width 33 height 9
type input "30,56611495"
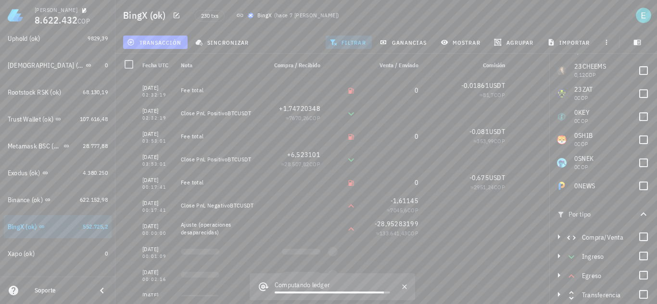
scroll to position [0, 0]
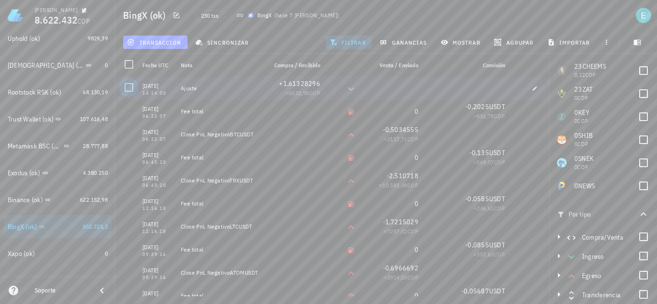
click at [128, 88] on div at bounding box center [129, 87] width 16 height 16
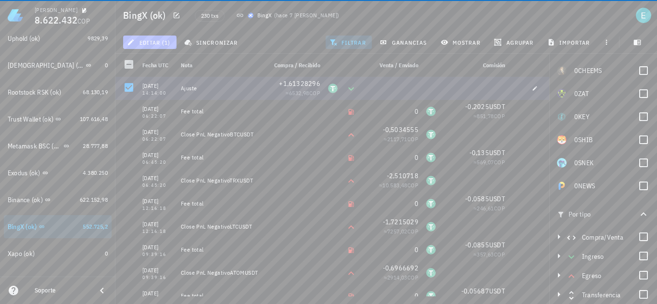
click at [171, 40] on button "editar (1)" at bounding box center [149, 42] width 53 height 13
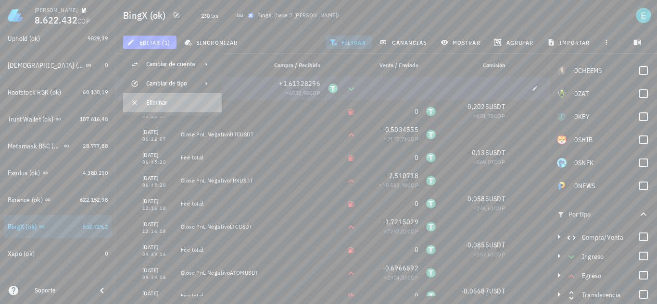
click at [172, 98] on div "Eliminar" at bounding box center [180, 102] width 68 height 15
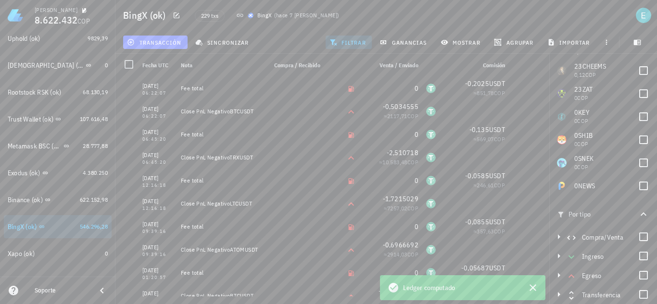
click at [357, 42] on span "filtrar" at bounding box center [348, 42] width 35 height 8
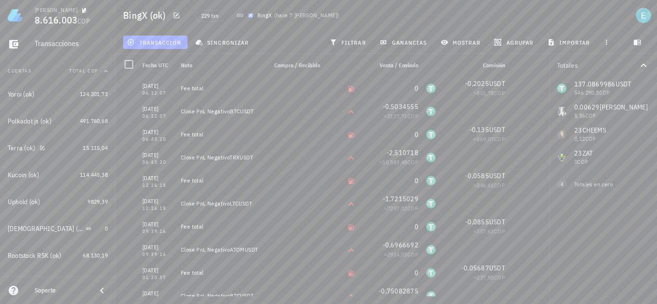
scroll to position [35, 0]
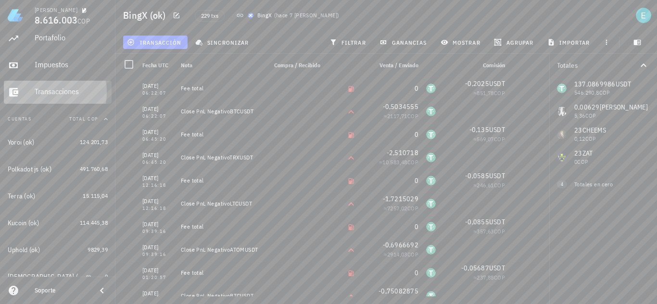
click at [65, 94] on div "Transacciones" at bounding box center [71, 91] width 73 height 9
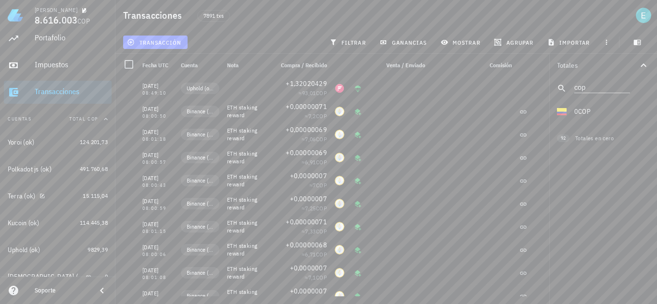
scroll to position [275, 0]
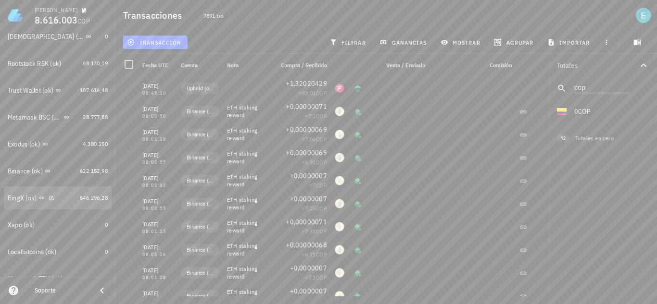
click at [30, 199] on div "BingX (ok)" at bounding box center [22, 198] width 29 height 8
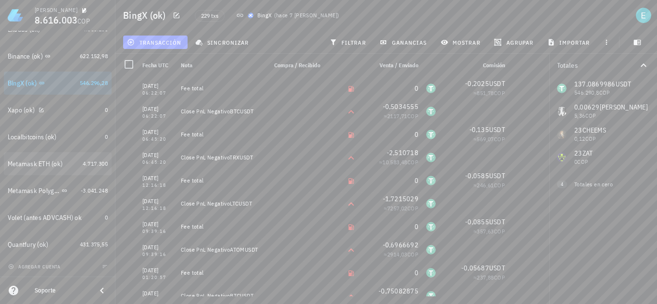
scroll to position [390, 0]
click at [34, 164] on div "Metamask ETH (ok)" at bounding box center [35, 164] width 55 height 8
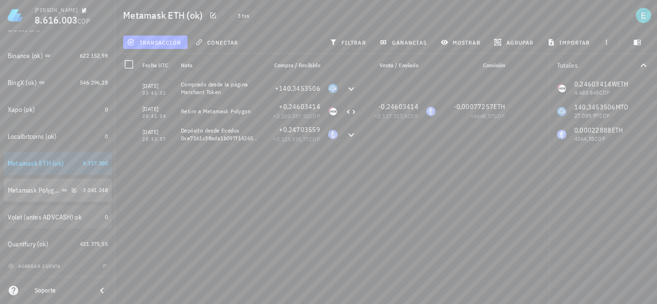
click at [24, 191] on div "Metamask Polygon (ok)" at bounding box center [34, 191] width 52 height 8
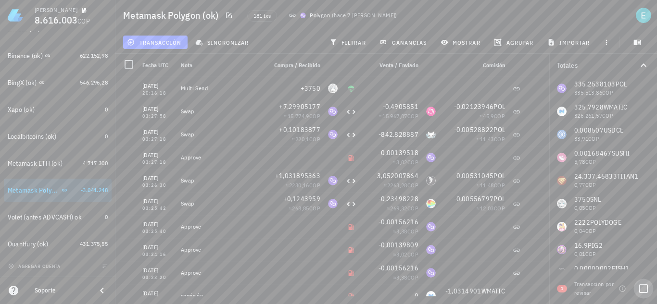
click at [648, 288] on div at bounding box center [643, 289] width 16 height 16
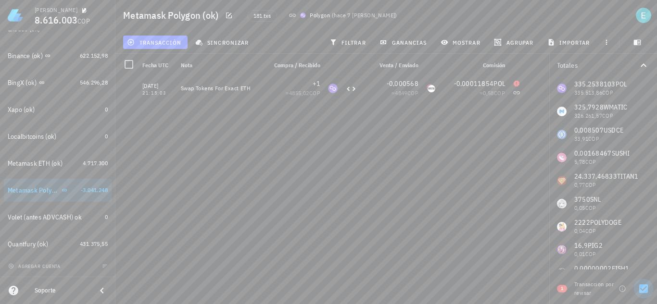
click at [640, 291] on div at bounding box center [643, 289] width 16 height 16
checkbox input "false"
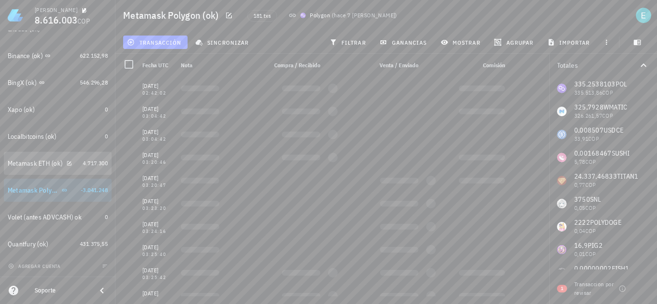
drag, startPoint x: 40, startPoint y: 163, endPoint x: 0, endPoint y: 201, distance: 54.4
click at [40, 163] on div "Metamask ETH (ok)" at bounding box center [35, 164] width 55 height 8
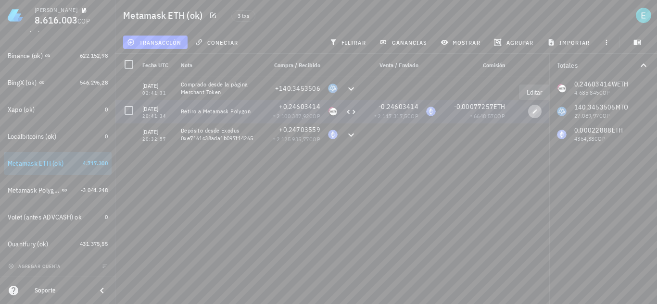
click at [532, 112] on icon "button" at bounding box center [535, 112] width 6 height 6
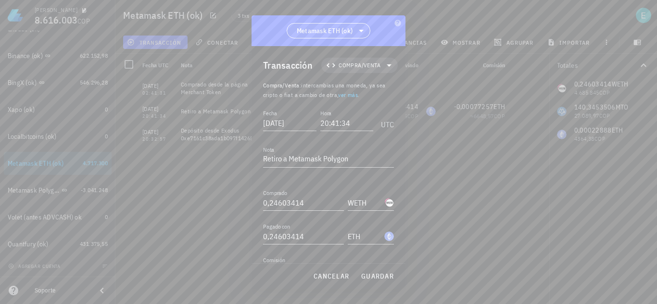
click at [358, 27] on icon at bounding box center [361, 31] width 12 height 12
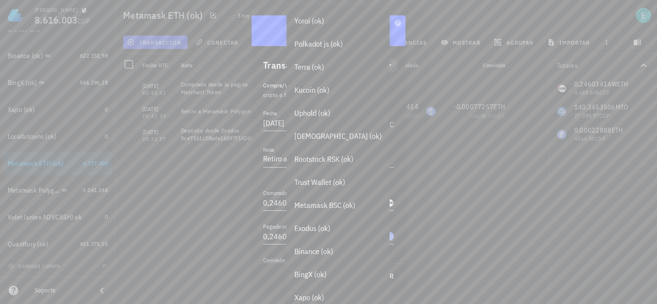
click at [390, 34] on div "Metamask ETH (ok)" at bounding box center [328, 30] width 154 height 31
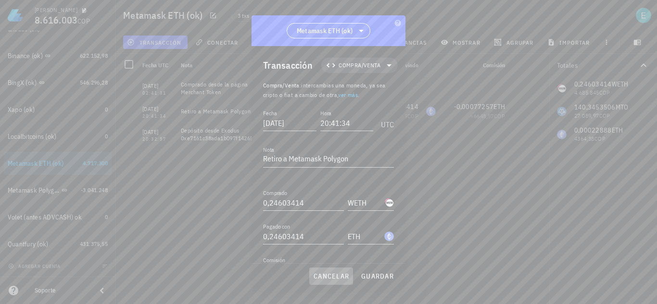
click at [337, 272] on span "cancelar" at bounding box center [331, 276] width 36 height 9
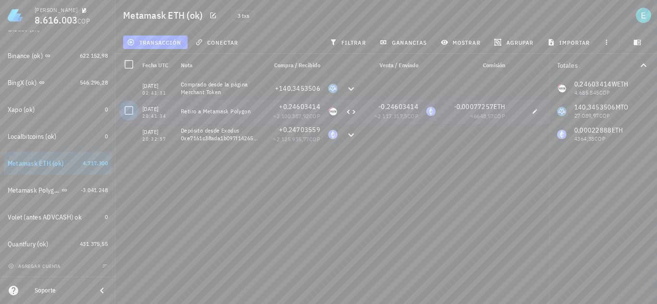
click at [131, 108] on div at bounding box center [129, 110] width 16 height 16
click at [536, 110] on icon "button" at bounding box center [535, 112] width 6 height 6
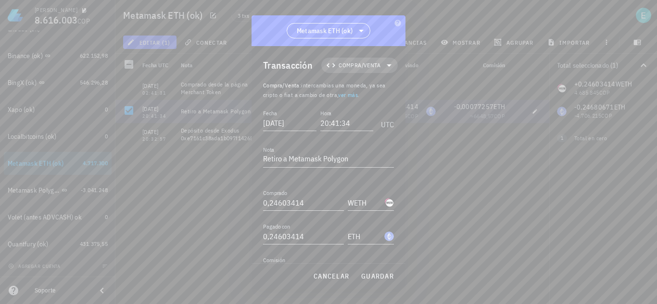
click at [354, 63] on span "Compra/Venta" at bounding box center [360, 66] width 42 height 10
click at [372, 140] on div "Transferencia" at bounding box center [360, 146] width 89 height 19
click at [434, 168] on div "Retiro" at bounding box center [459, 169] width 57 height 8
click at [373, 273] on span "guardar" at bounding box center [377, 276] width 33 height 9
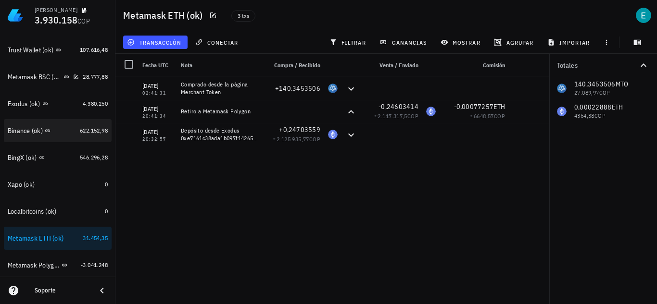
scroll to position [390, 0]
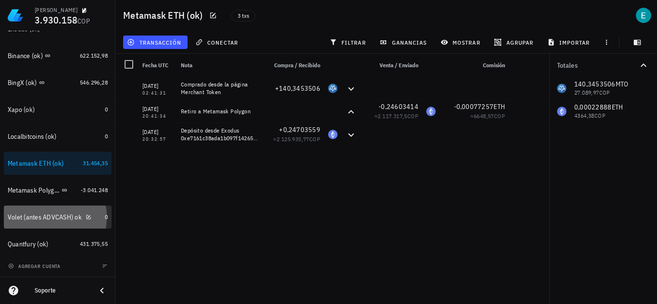
click at [35, 215] on div "Volet (antes ADVCASH) ok" at bounding box center [45, 217] width 74 height 8
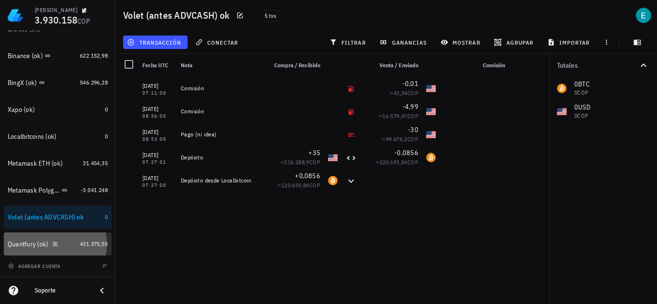
click at [35, 240] on div "Quantfury (ok)" at bounding box center [28, 244] width 41 height 8
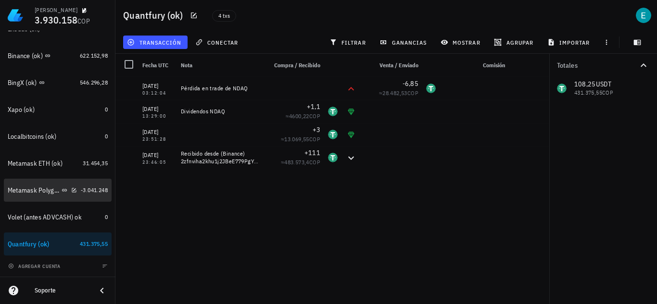
click at [38, 187] on div "Metamask Polygon (ok)" at bounding box center [34, 191] width 52 height 8
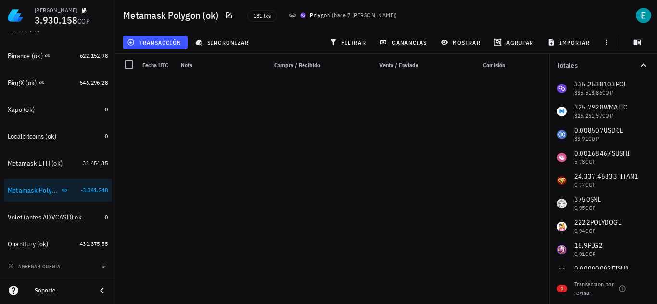
scroll to position [3958, 0]
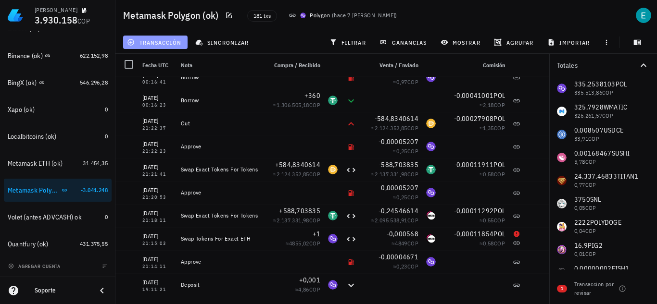
click at [148, 41] on span "transacción" at bounding box center [155, 42] width 52 height 8
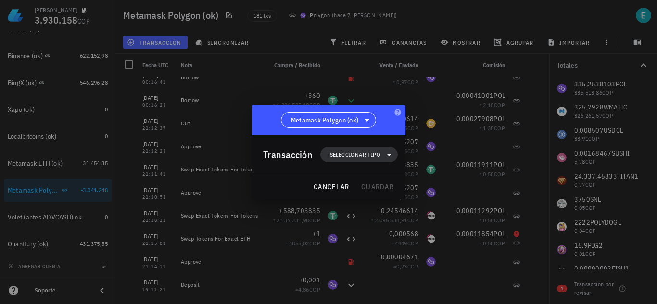
click at [355, 154] on span "Seleccionar tipo" at bounding box center [355, 155] width 50 height 10
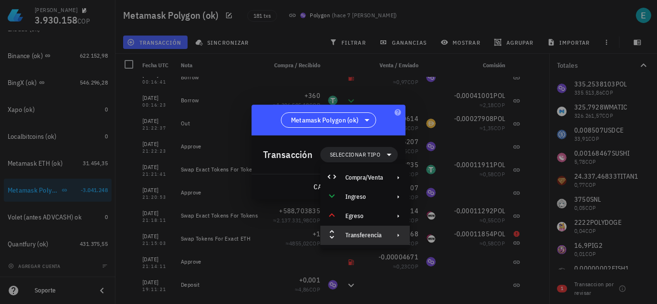
click at [379, 236] on div "Transferencia" at bounding box center [364, 236] width 38 height 8
click at [439, 239] on div "Depósito" at bounding box center [463, 240] width 57 height 8
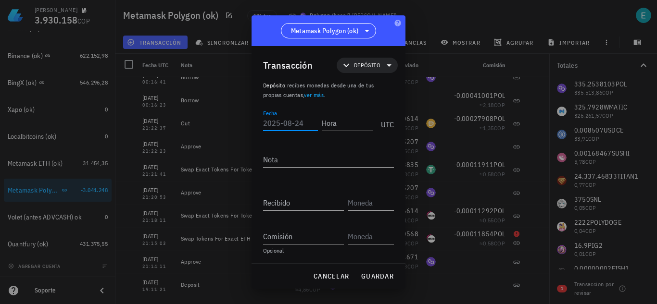
click at [293, 129] on input "Fecha" at bounding box center [290, 122] width 55 height 15
type input "2021-06-12"
type input "20:41:35"
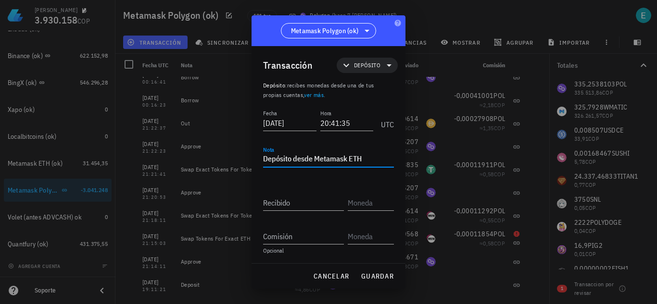
type textarea "Depósito desde Metamask ETH"
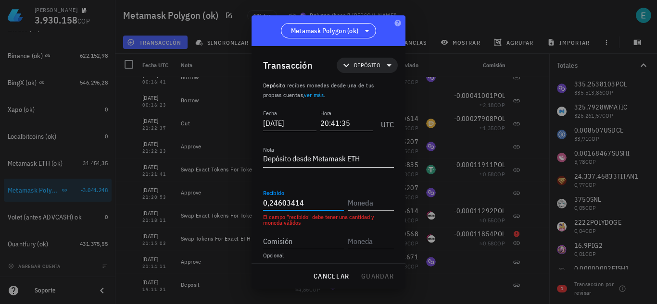
type input "0,24603414"
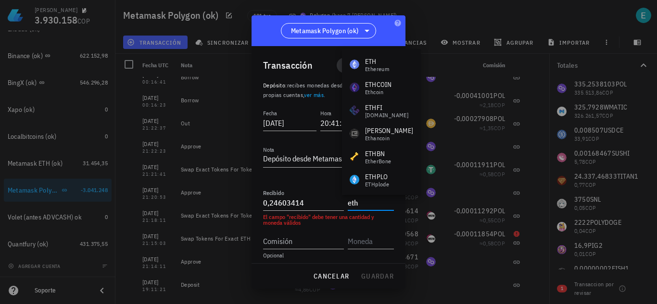
click at [375, 67] on div "Ethereum" at bounding box center [377, 69] width 24 height 6
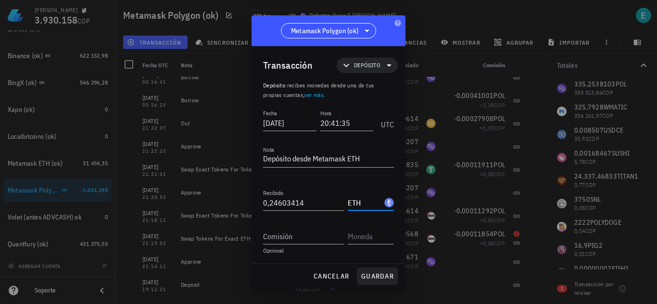
type input "ETH"
click at [370, 273] on span "guardar" at bounding box center [377, 276] width 33 height 9
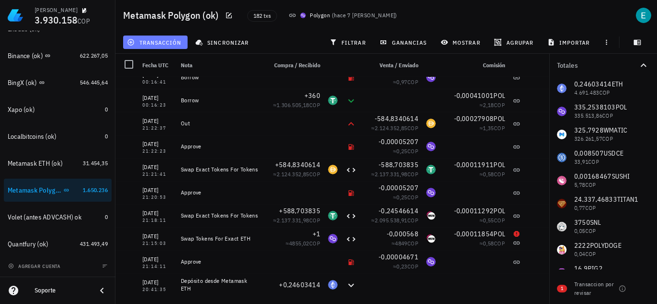
click at [170, 40] on span "transacción" at bounding box center [155, 42] width 52 height 8
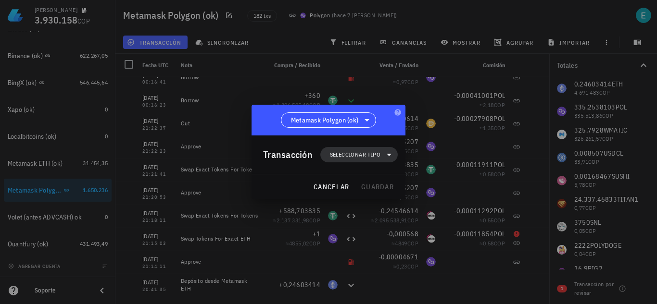
click at [359, 148] on span "Seleccionar tipo" at bounding box center [359, 154] width 66 height 15
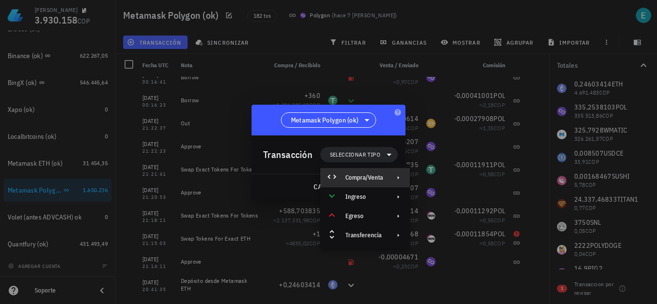
click at [377, 179] on div "Compra/Venta" at bounding box center [364, 178] width 38 height 8
click at [436, 180] on div "Compra/Venta" at bounding box center [463, 182] width 57 height 8
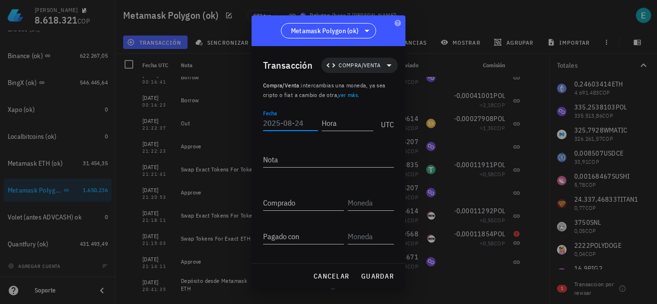
click at [299, 119] on input "Fecha" at bounding box center [290, 122] width 55 height 15
type input "2021-06-12"
type input "20:41:36"
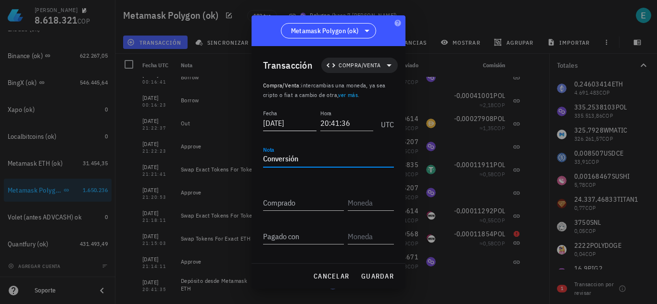
type textarea "Conversión"
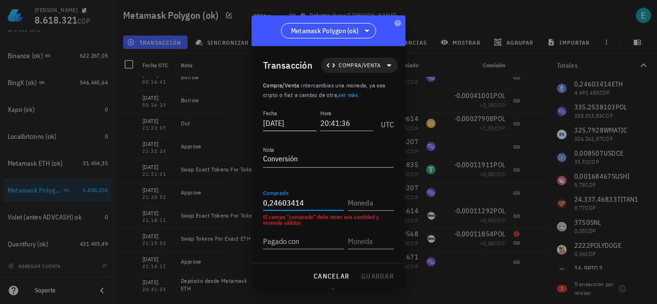
type input "0,24603414"
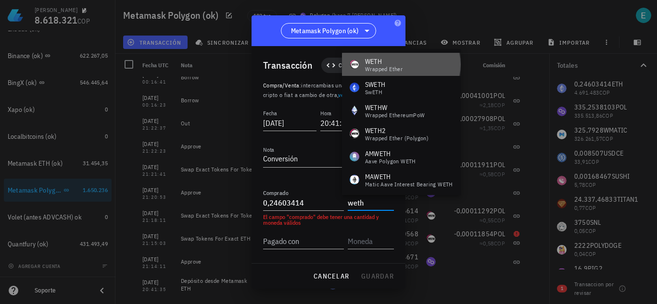
click at [401, 58] on div "WETH" at bounding box center [384, 62] width 38 height 10
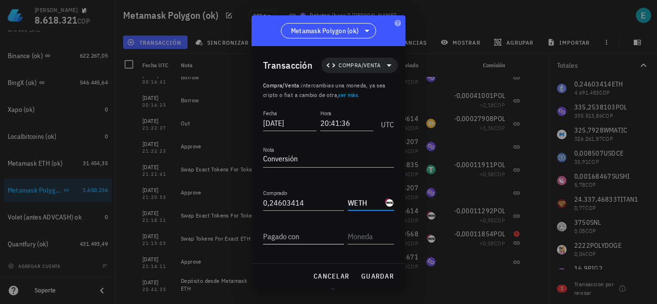
type input "WETH"
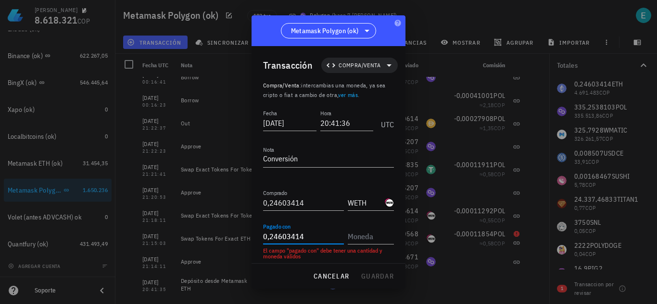
type input "0,24603414"
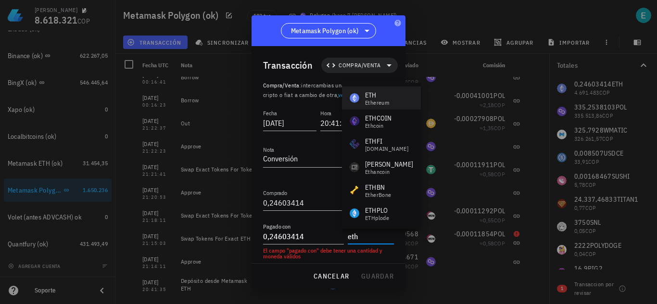
click at [366, 101] on div "Ethereum" at bounding box center [377, 103] width 24 height 6
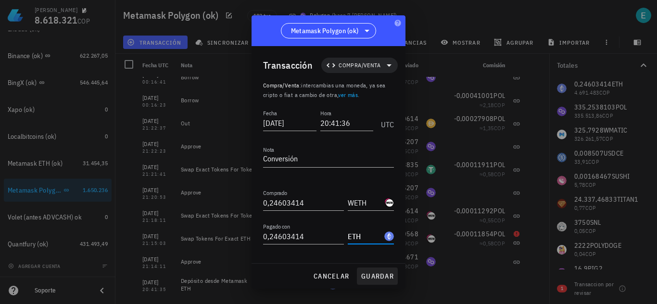
type input "ETH"
drag, startPoint x: 369, startPoint y: 276, endPoint x: 378, endPoint y: 284, distance: 12.3
click at [369, 276] on span "guardar" at bounding box center [377, 276] width 33 height 9
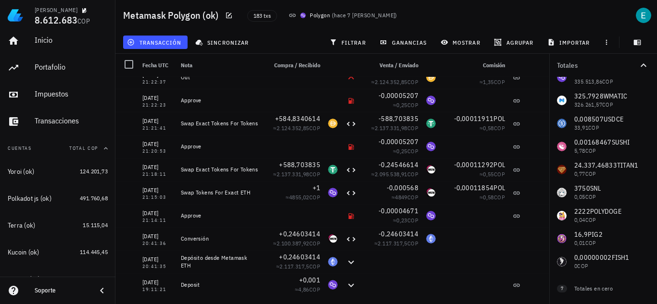
scroll to position [0, 0]
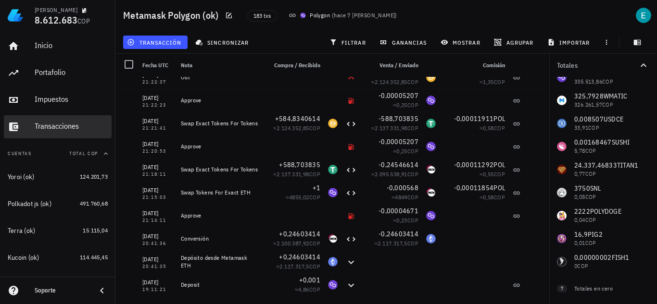
drag, startPoint x: 52, startPoint y: 128, endPoint x: 2, endPoint y: 137, distance: 51.2
click at [52, 128] on div "Transacciones" at bounding box center [71, 126] width 73 height 9
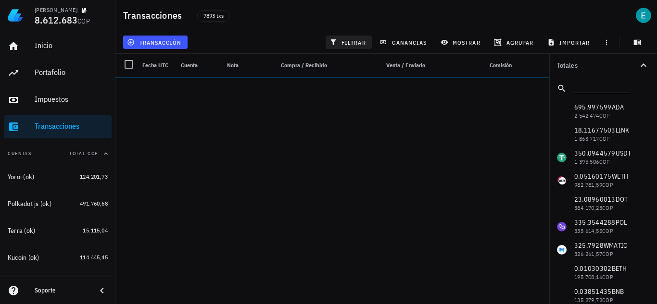
scroll to position [192, 0]
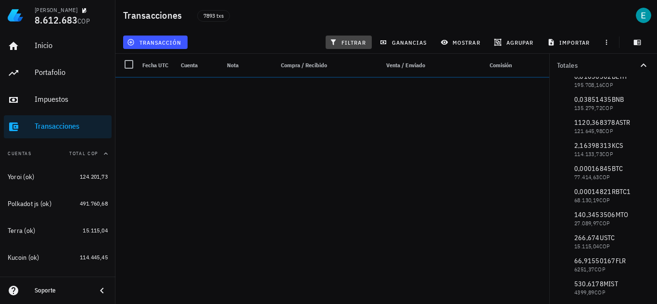
click at [360, 40] on span "filtrar" at bounding box center [348, 42] width 35 height 8
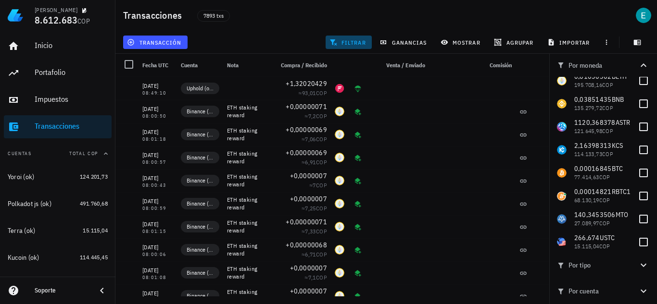
click at [360, 40] on span "filtrar" at bounding box center [348, 42] width 35 height 8
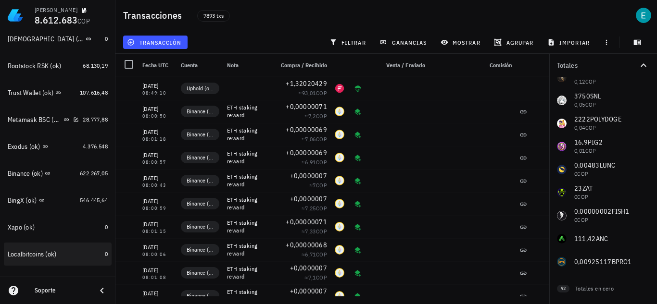
scroll to position [390, 0]
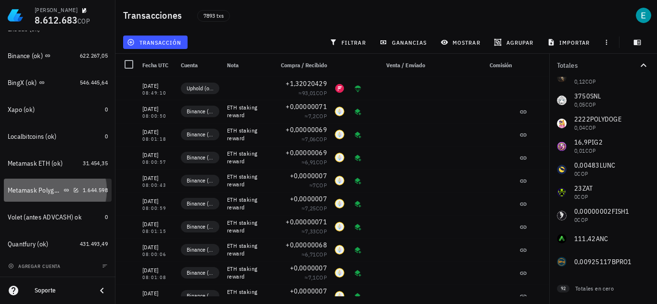
click at [24, 187] on div "Metamask Polygon (ok)" at bounding box center [35, 191] width 54 height 8
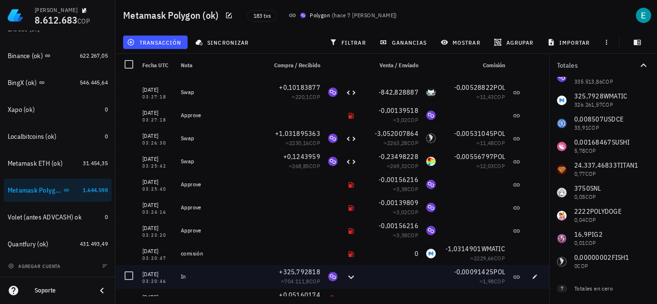
scroll to position [144, 0]
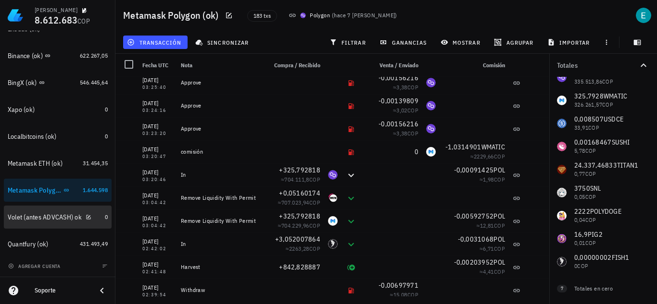
click at [60, 216] on div "Volet (antes ADVCASH) ok" at bounding box center [45, 217] width 74 height 8
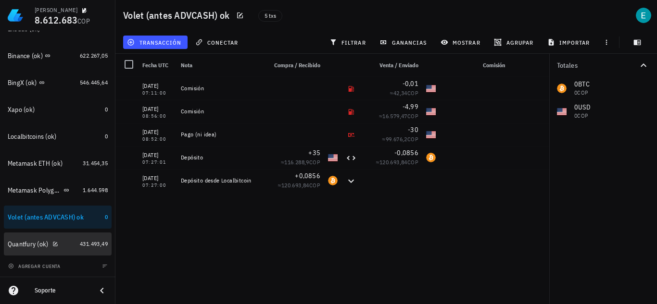
click at [44, 239] on div "Quantfury (ok)" at bounding box center [42, 244] width 68 height 21
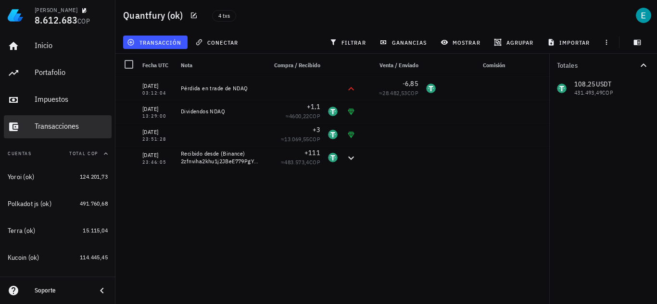
click at [56, 126] on div "Transacciones" at bounding box center [71, 126] width 73 height 9
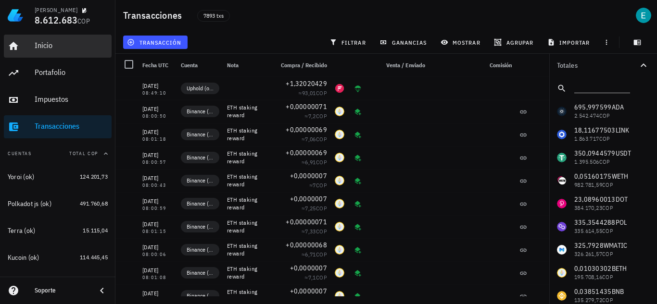
click at [52, 46] on div "Inicio" at bounding box center [71, 45] width 73 height 9
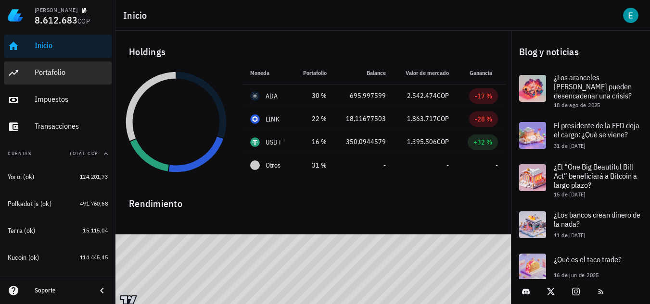
click at [56, 75] on div "Portafolio" at bounding box center [71, 72] width 73 height 9
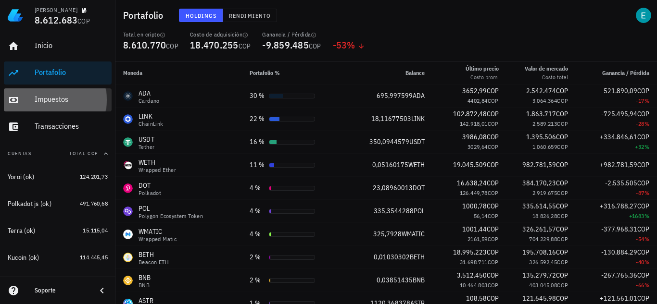
click at [53, 104] on div "Impuestos" at bounding box center [71, 100] width 73 height 22
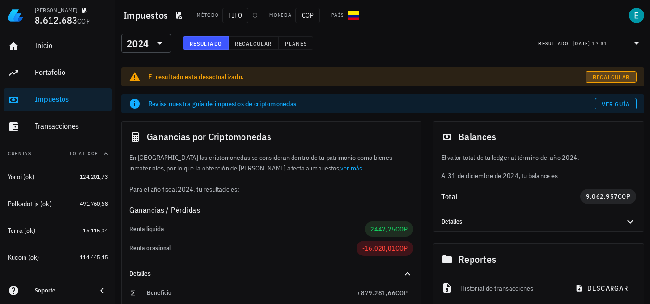
click at [608, 76] on span "Recalcular" at bounding box center [611, 77] width 38 height 7
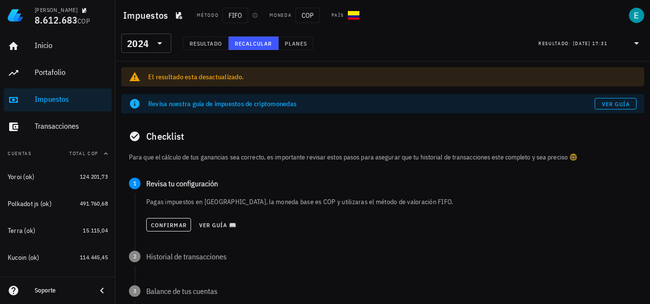
scroll to position [48, 0]
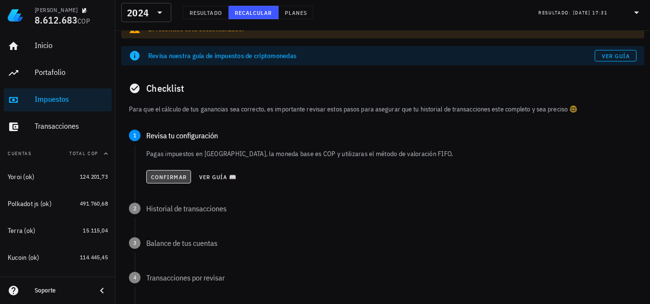
click at [173, 174] on span "Confirmar" at bounding box center [169, 177] width 36 height 7
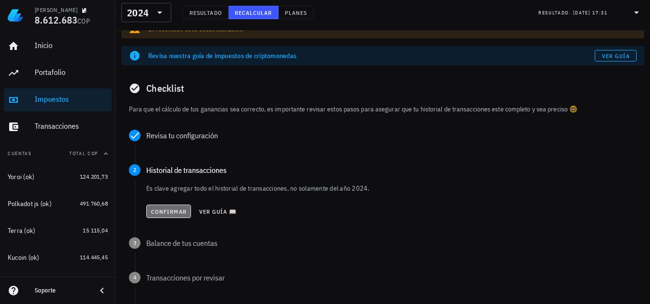
click at [169, 207] on button "Confirmar" at bounding box center [168, 211] width 45 height 13
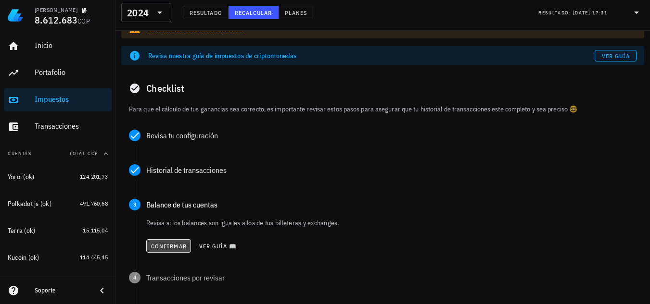
click at [175, 245] on span "Confirmar" at bounding box center [169, 246] width 36 height 7
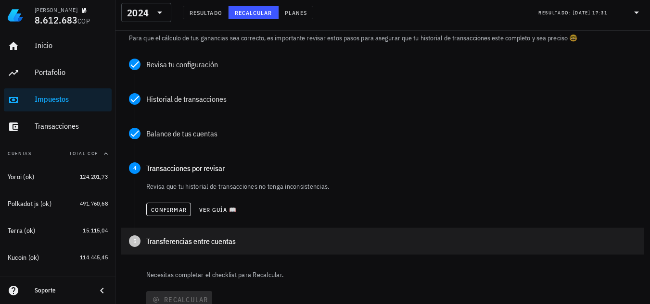
scroll to position [144, 0]
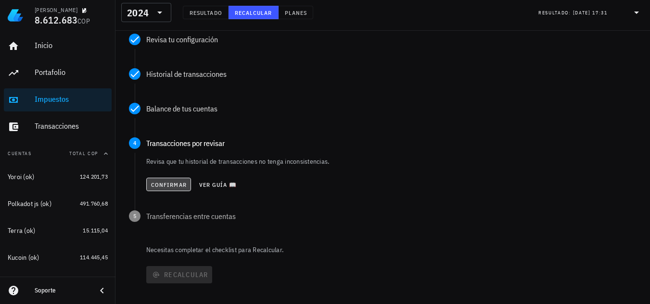
click at [175, 185] on span "Confirmar" at bounding box center [169, 184] width 36 height 7
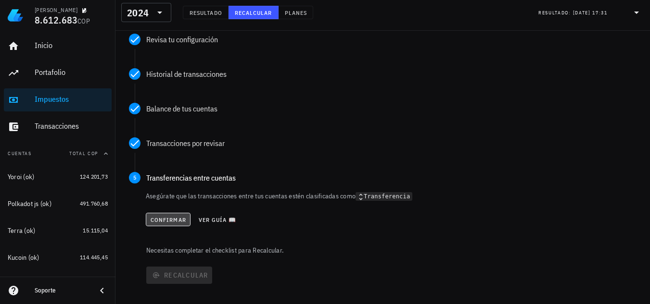
click at [176, 215] on button "Confirmar" at bounding box center [168, 219] width 45 height 13
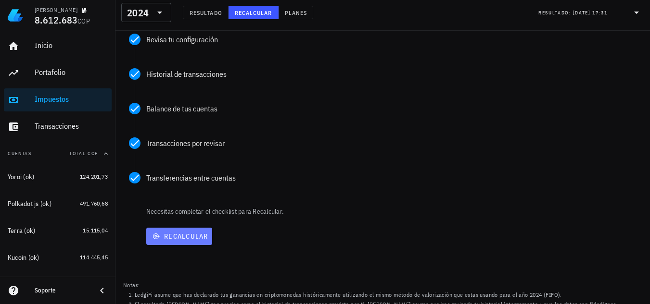
click at [193, 240] on span "Recalcular" at bounding box center [179, 236] width 58 height 9
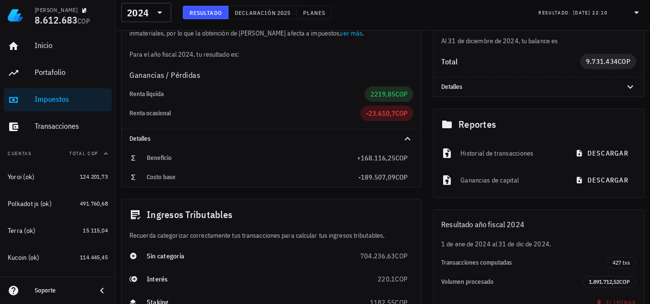
scroll to position [144, 0]
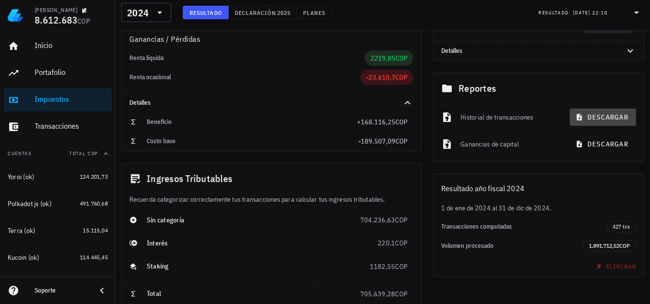
click at [603, 114] on span "descargar" at bounding box center [602, 117] width 51 height 9
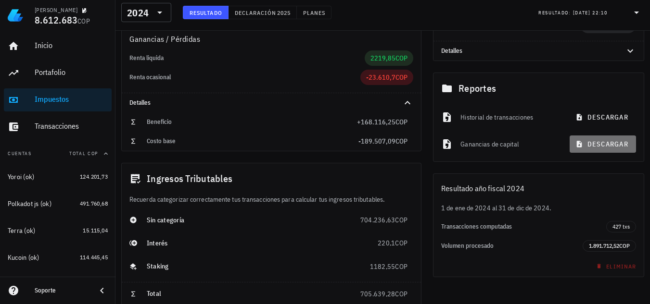
click at [606, 145] on span "descargar" at bounding box center [602, 144] width 51 height 9
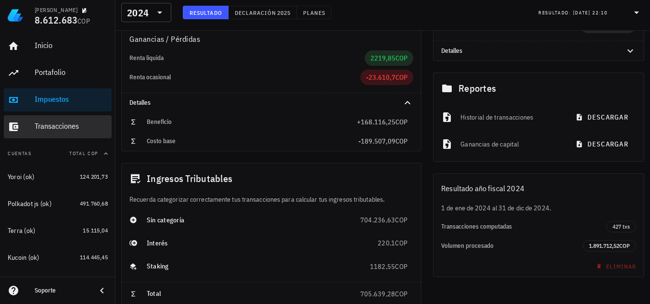
drag, startPoint x: 46, startPoint y: 134, endPoint x: 1, endPoint y: 135, distance: 44.2
click at [46, 134] on div "Transacciones" at bounding box center [71, 127] width 73 height 22
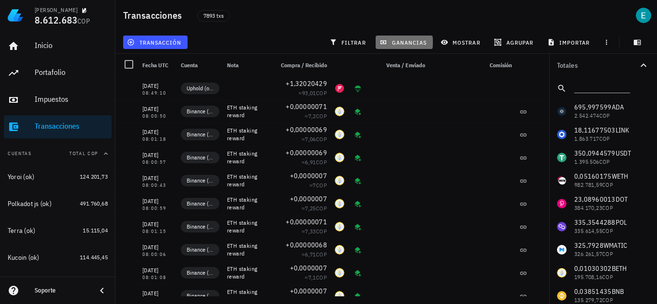
drag, startPoint x: 397, startPoint y: 46, endPoint x: 418, endPoint y: 84, distance: 43.5
click at [397, 46] on button "ganancias" at bounding box center [404, 42] width 57 height 13
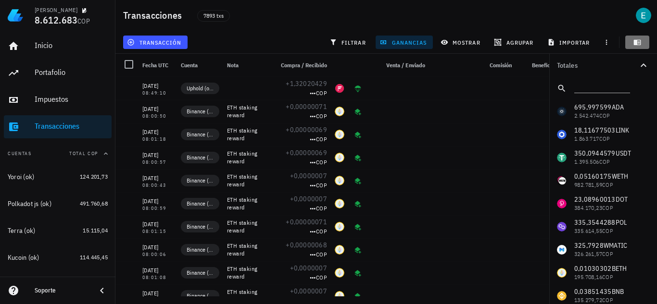
click at [639, 45] on icon "button" at bounding box center [637, 42] width 7 height 5
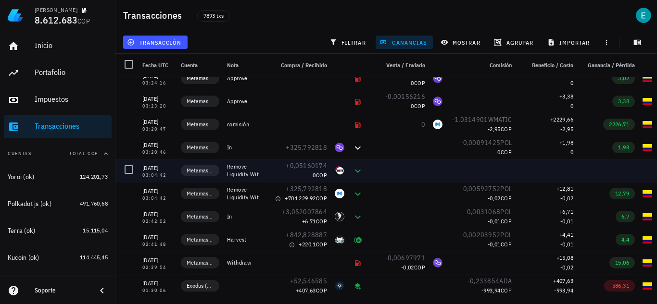
scroll to position [13271, 0]
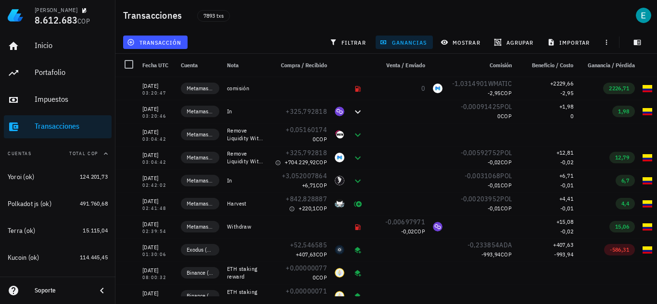
click at [413, 45] on span "ganancias" at bounding box center [403, 42] width 45 height 8
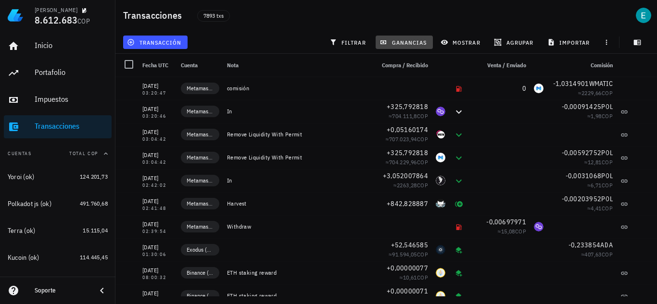
click at [412, 41] on span "ganancias" at bounding box center [403, 42] width 45 height 8
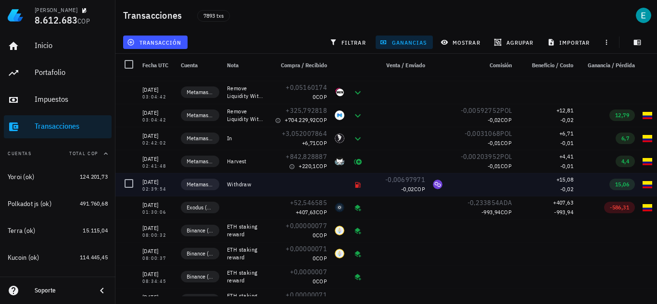
scroll to position [13320, 0]
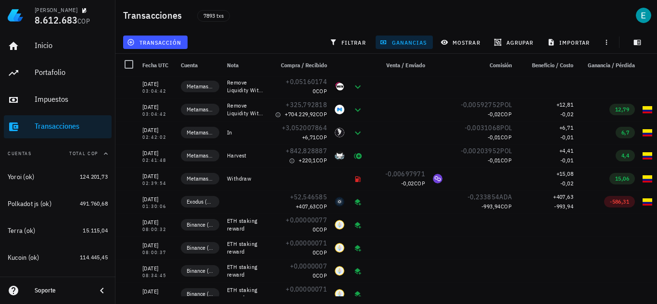
click at [419, 35] on div "ganancias" at bounding box center [404, 42] width 61 height 17
click at [417, 41] on span "ganancias" at bounding box center [403, 42] width 45 height 8
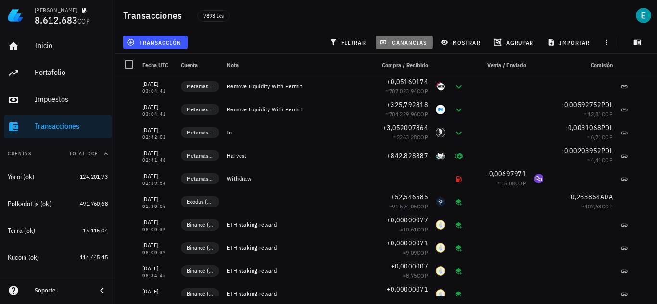
click at [414, 39] on span "ganancias" at bounding box center [403, 42] width 45 height 8
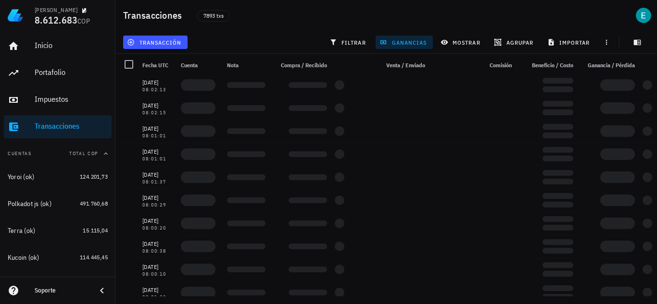
scroll to position [17118, 0]
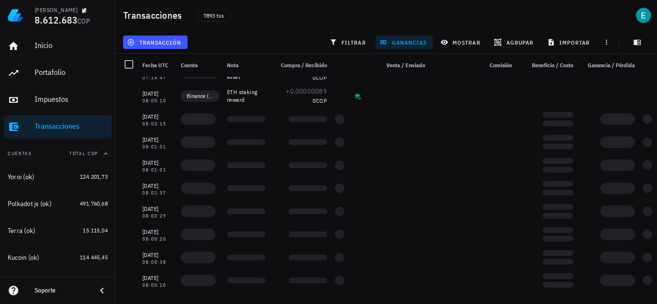
click at [393, 44] on span "ganancias" at bounding box center [403, 42] width 45 height 8
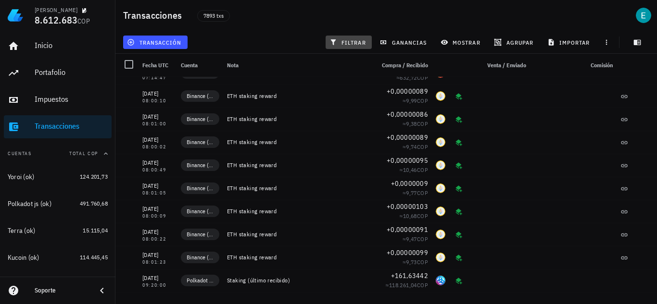
drag, startPoint x: 356, startPoint y: 40, endPoint x: 434, endPoint y: 94, distance: 94.7
click at [356, 40] on span "filtrar" at bounding box center [348, 42] width 35 height 8
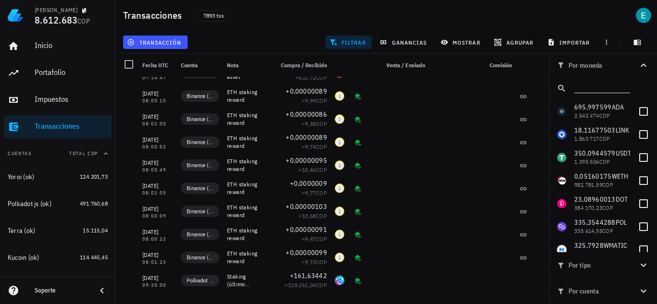
click at [585, 81] on input "text" at bounding box center [601, 86] width 54 height 13
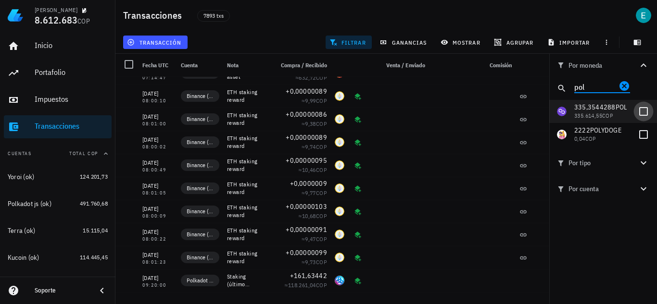
type input "pol"
click at [646, 111] on div at bounding box center [643, 111] width 16 height 16
checkbox input "true"
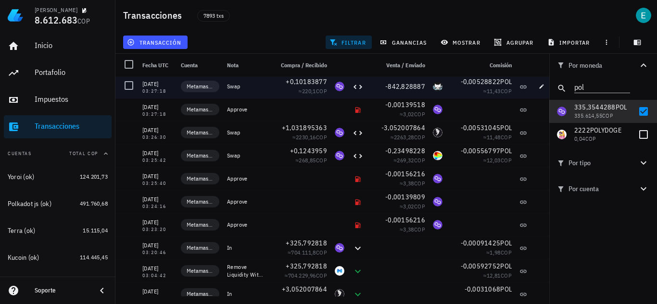
scroll to position [96, 0]
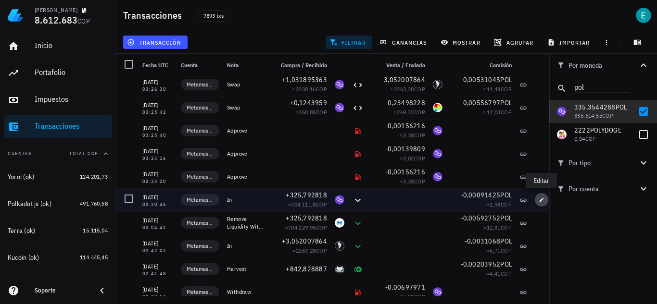
click at [540, 203] on button "button" at bounding box center [541, 199] width 13 height 13
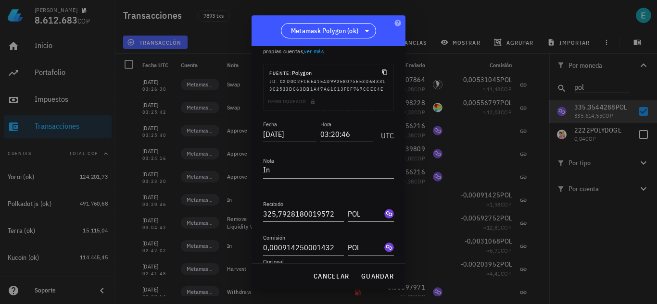
scroll to position [101, 0]
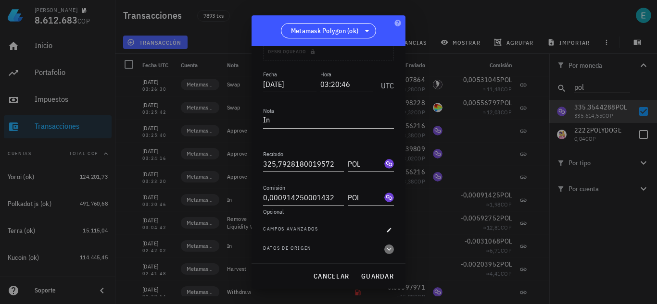
click at [387, 249] on icon "button" at bounding box center [389, 249] width 4 height 3
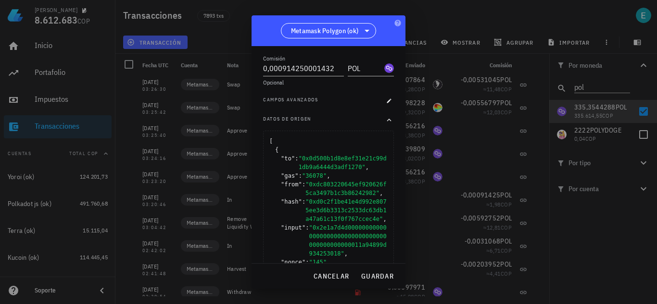
scroll to position [159, 0]
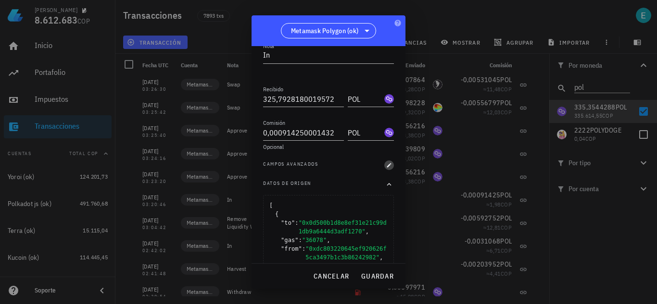
click at [384, 170] on button "button" at bounding box center [389, 166] width 10 height 10
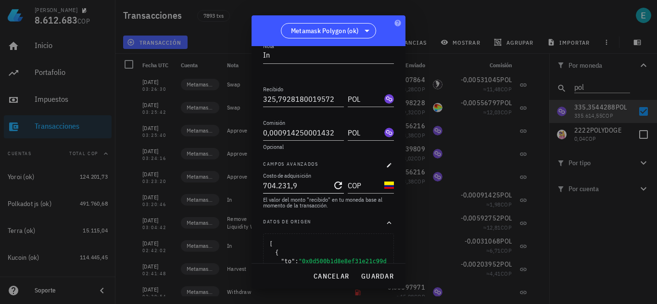
scroll to position [255, 0]
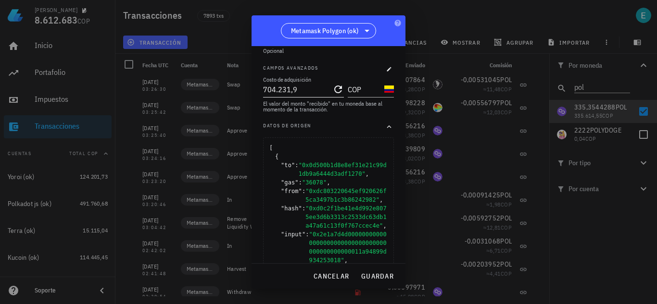
type input "704231,9"
drag, startPoint x: 306, startPoint y: 98, endPoint x: 248, endPoint y: 91, distance: 59.1
click at [248, 91] on div "Ivan Patiño 8.612.683 COP Inicio Portafolio Impuestos Transacciones Cuentas Tot…" at bounding box center [328, 152] width 657 height 304
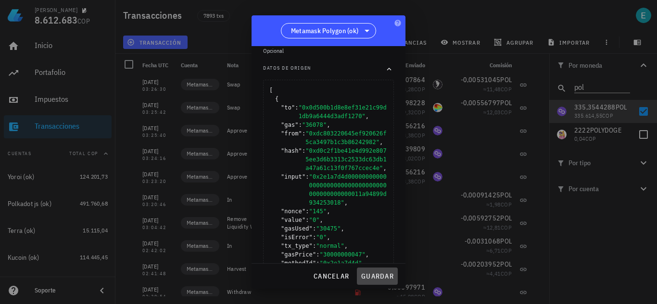
click at [383, 274] on span "guardar" at bounding box center [377, 276] width 33 height 9
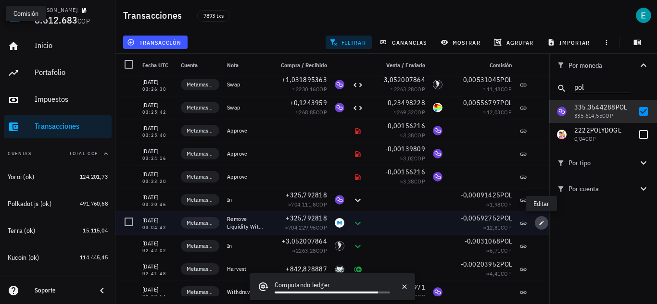
click at [540, 226] on icon "button" at bounding box center [542, 223] width 6 height 6
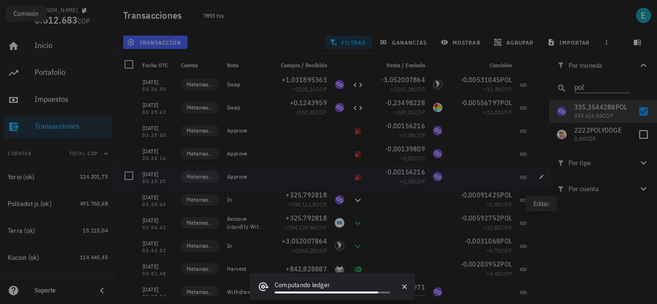
type input "03:04:42"
type textarea "Remove Liquidity With Permit"
type input "WMATIC"
type input "0,005927520008891"
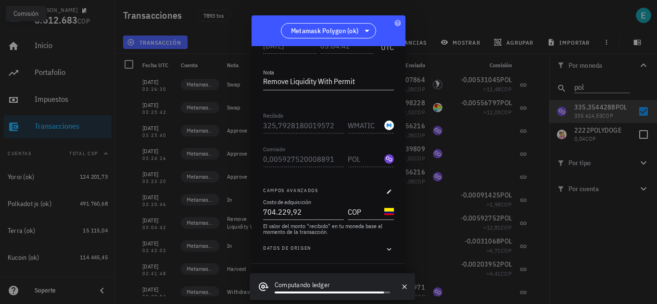
scroll to position [140, 0]
type input "704229,92"
drag, startPoint x: 270, startPoint y: 212, endPoint x: 232, endPoint y: 207, distance: 38.3
click at [232, 207] on div "Ivan Patiño 8.612.683 COP Inicio Portafolio Impuestos Transacciones Cuentas Tot…" at bounding box center [328, 152] width 657 height 304
drag, startPoint x: 304, startPoint y: 214, endPoint x: 262, endPoint y: 209, distance: 42.6
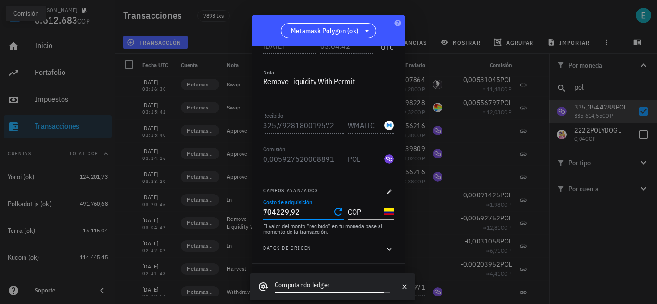
click at [262, 209] on div "Transacción Ingreso Ingreso : recibes una moneda desde una cuenta que no es tuy…" at bounding box center [328, 155] width 154 height 218
click at [408, 281] on button "button" at bounding box center [404, 286] width 13 height 13
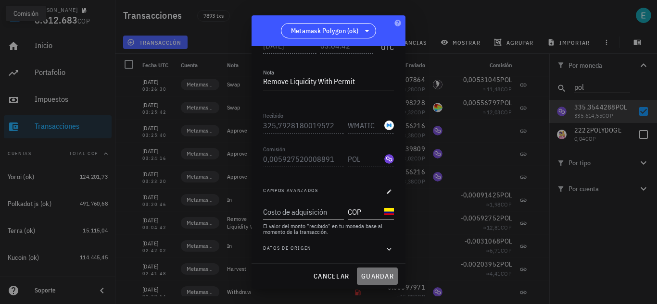
click at [381, 276] on span "guardar" at bounding box center [377, 276] width 33 height 9
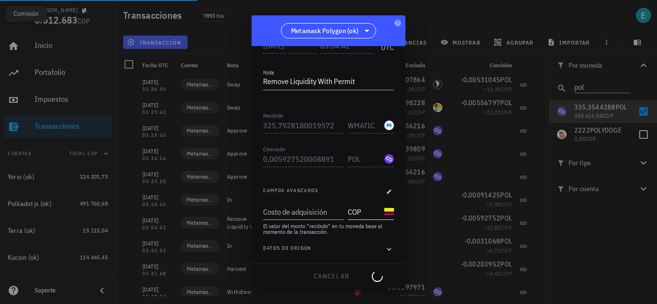
type input "704.229,92"
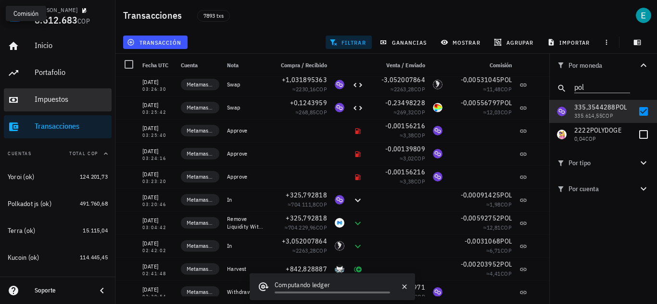
click at [69, 100] on div "Impuestos" at bounding box center [71, 99] width 73 height 9
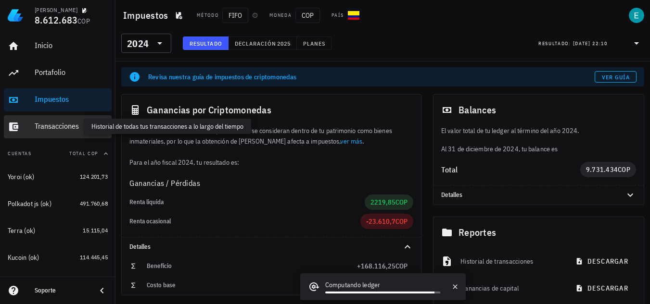
click at [60, 126] on div "Transacciones" at bounding box center [71, 126] width 73 height 9
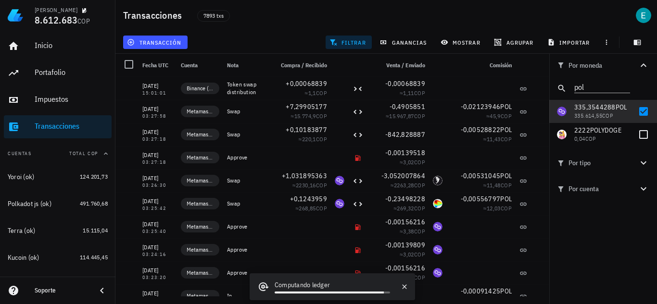
scroll to position [96, 0]
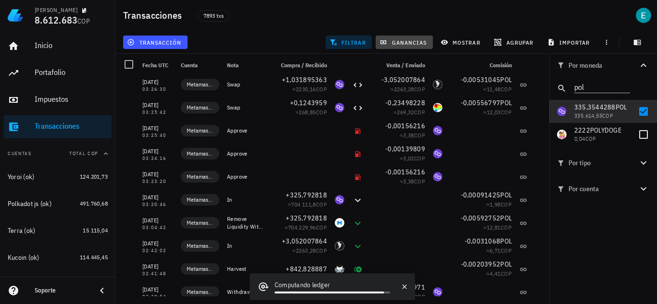
click at [412, 39] on span "ganancias" at bounding box center [403, 42] width 45 height 8
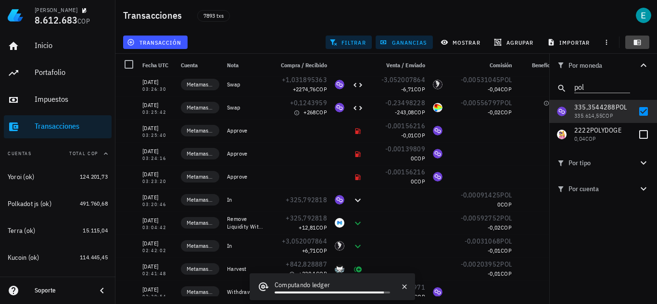
click at [637, 45] on icon "button" at bounding box center [637, 42] width 7 height 5
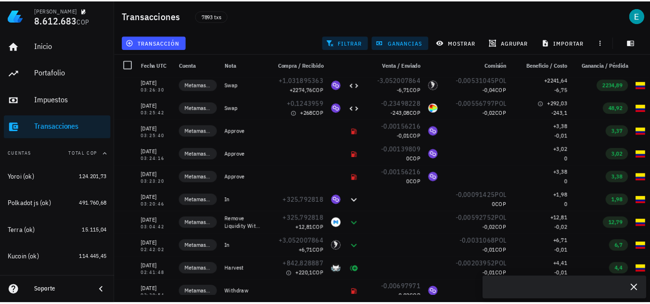
scroll to position [144, 0]
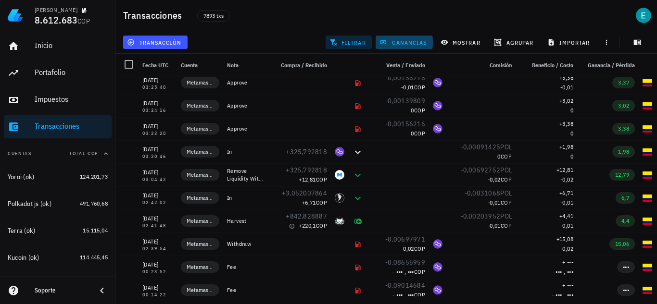
click at [399, 38] on button "ganancias" at bounding box center [404, 42] width 57 height 13
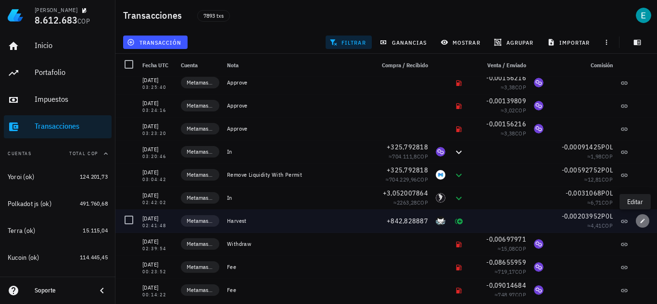
click at [636, 224] on button "button" at bounding box center [642, 220] width 13 height 13
type input "02:41:48"
type textarea "Harvest"
type input "842,8288869757426"
type input "PAW3"
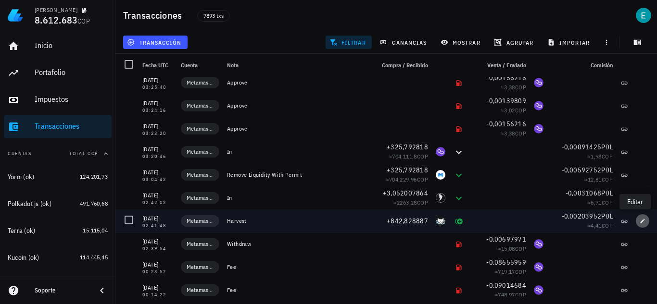
type input "0,002039520136036"
type input "220,1"
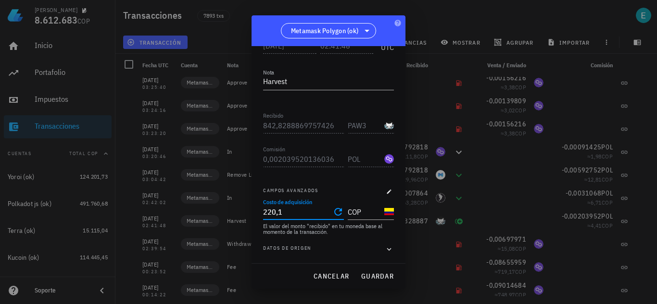
drag, startPoint x: 209, startPoint y: 206, endPoint x: 202, endPoint y: 205, distance: 6.4
click at [202, 205] on div "Ivan Patiño 8.612.683 COP Inicio Portafolio Impuestos Transacciones Cuentas Tot…" at bounding box center [328, 152] width 657 height 304
drag, startPoint x: 290, startPoint y: 208, endPoint x: 254, endPoint y: 209, distance: 36.1
click at [254, 209] on div "Transacción Interés Interés : ingreso como recompensa por prestar tus monedas, …" at bounding box center [328, 155] width 154 height 218
click at [383, 270] on button "guardar" at bounding box center [377, 276] width 41 height 17
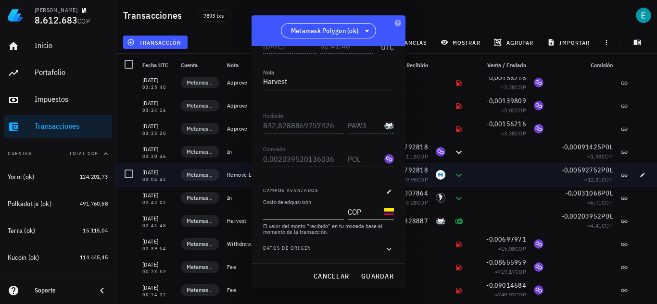
type input "220,1"
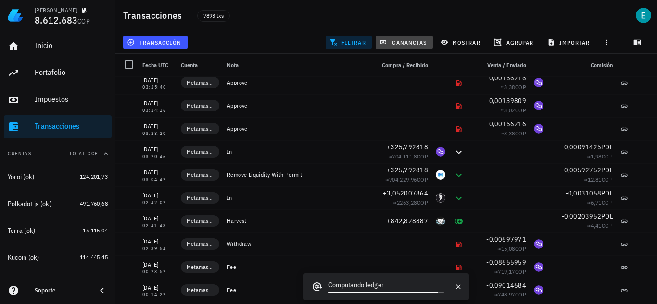
click at [408, 39] on span "ganancias" at bounding box center [403, 42] width 45 height 8
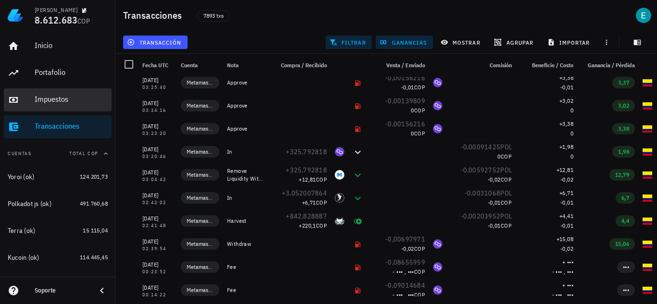
click at [73, 101] on div "Impuestos" at bounding box center [71, 99] width 73 height 9
click at [58, 99] on div "Impuestos" at bounding box center [71, 99] width 73 height 9
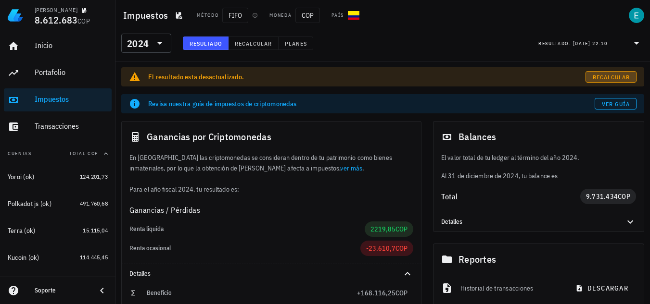
click at [606, 73] on link "Recalcular" at bounding box center [610, 77] width 51 height 12
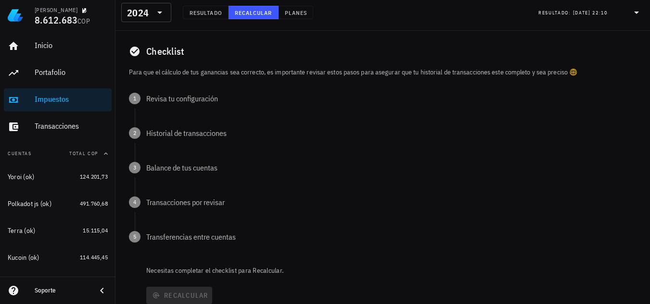
scroll to position [96, 0]
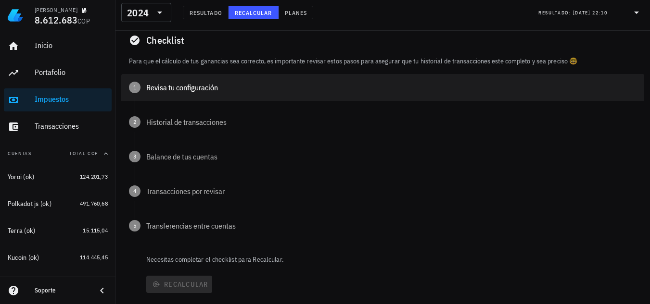
click at [195, 91] on div "Revisa tu configuración" at bounding box center [391, 88] width 490 height 8
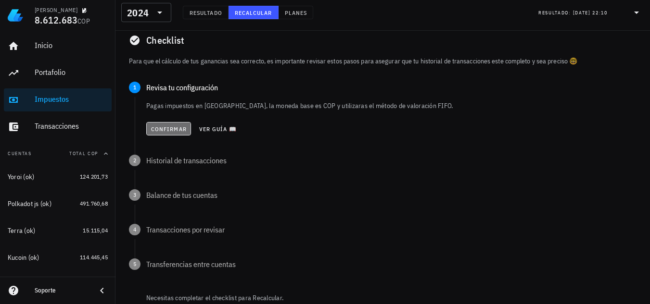
click at [180, 132] on span "Confirmar" at bounding box center [169, 129] width 36 height 7
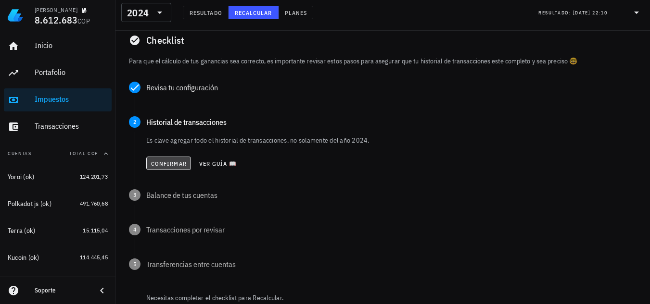
click at [168, 165] on span "Confirmar" at bounding box center [169, 163] width 36 height 7
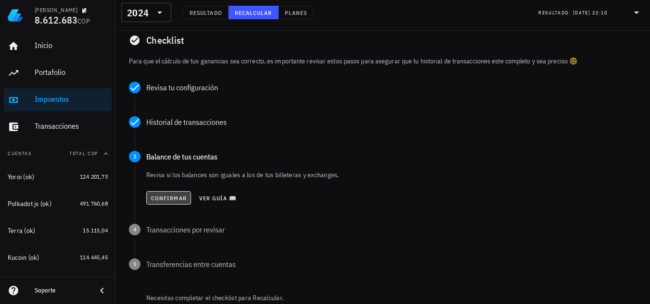
click at [171, 194] on button "Confirmar" at bounding box center [168, 197] width 45 height 13
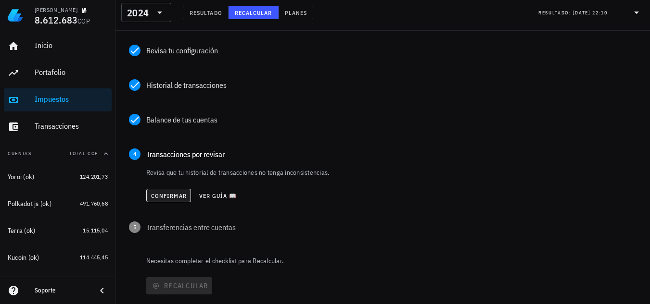
scroll to position [144, 0]
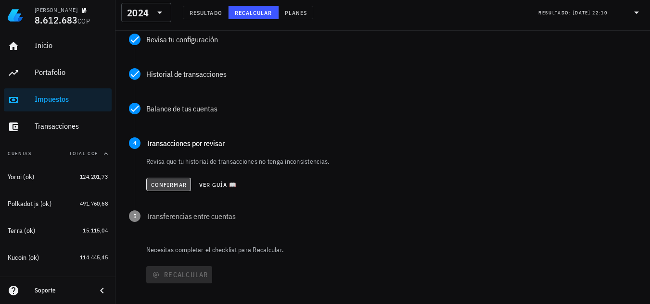
click at [176, 184] on span "Confirmar" at bounding box center [169, 184] width 36 height 7
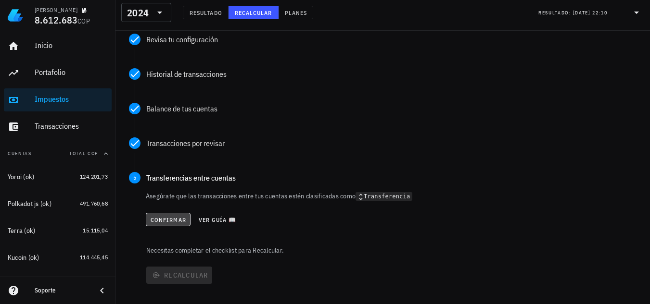
click at [176, 219] on span "Confirmar" at bounding box center [168, 219] width 36 height 7
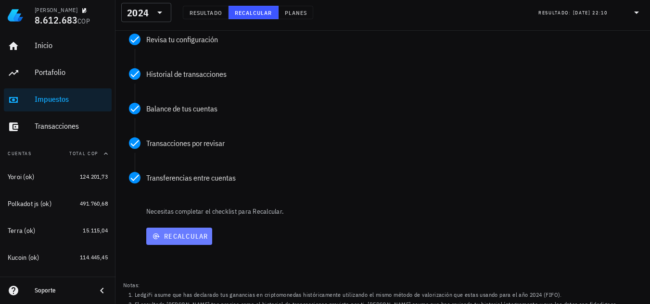
click at [176, 233] on span "Recalcular" at bounding box center [179, 236] width 58 height 9
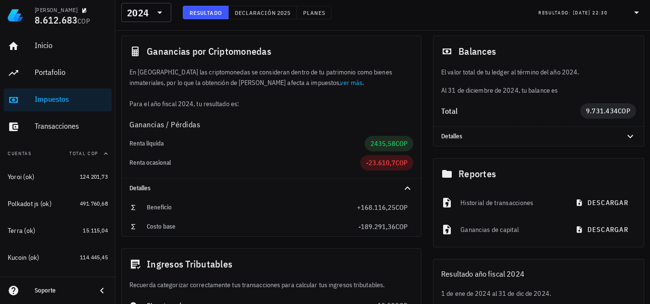
scroll to position [144, 0]
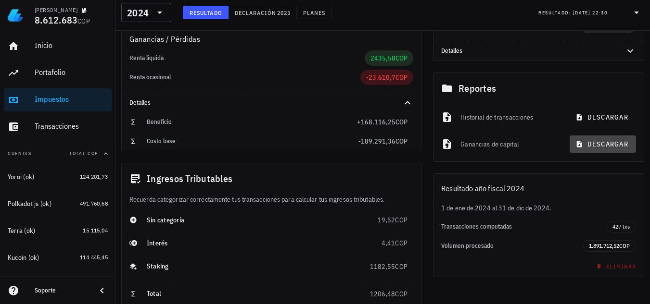
click at [598, 144] on span "descargar" at bounding box center [602, 144] width 51 height 9
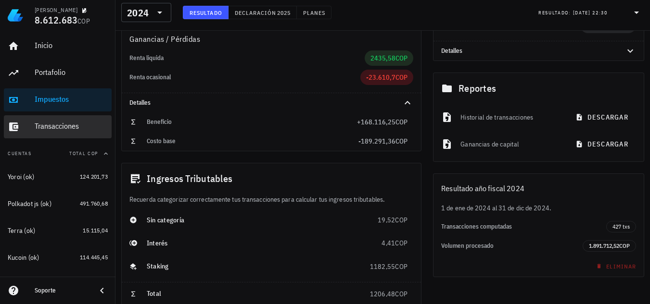
drag, startPoint x: 45, startPoint y: 128, endPoint x: 497, endPoint y: 144, distance: 452.3
click at [45, 128] on div "Transacciones" at bounding box center [71, 126] width 73 height 9
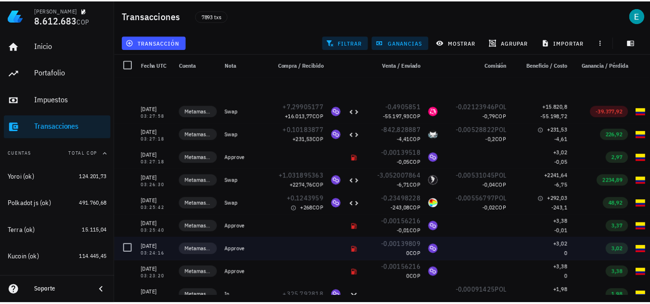
scroll to position [144, 0]
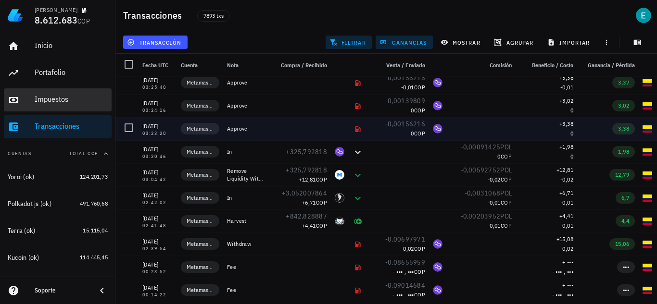
click at [62, 101] on div "Impuestos" at bounding box center [71, 99] width 73 height 9
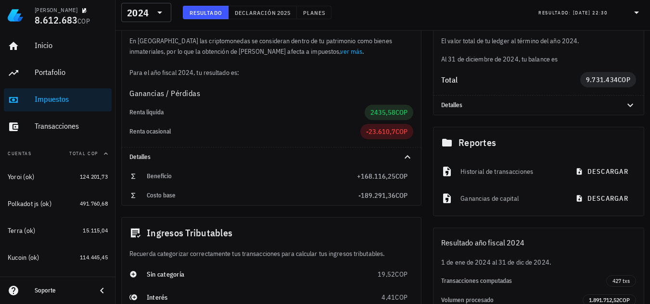
scroll to position [96, 0]
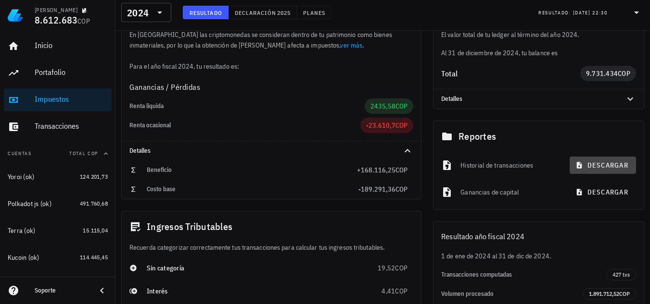
click at [596, 167] on span "descargar" at bounding box center [602, 165] width 51 height 9
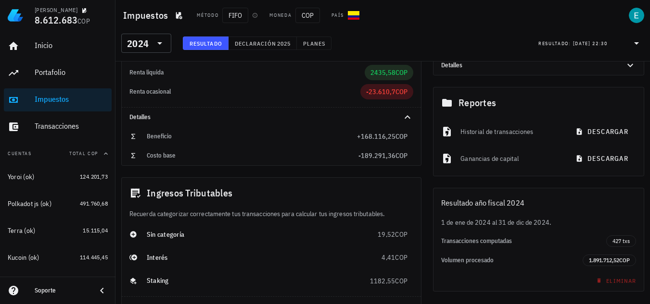
scroll to position [0, 0]
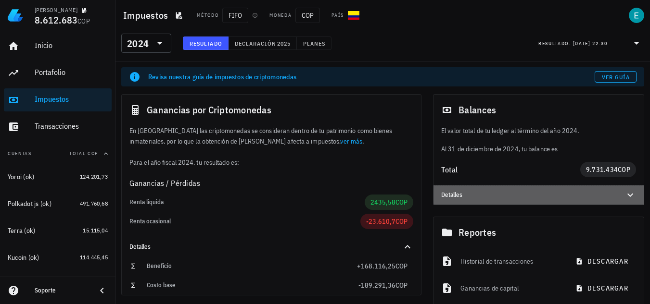
click at [549, 198] on div "Detalles" at bounding box center [527, 195] width 172 height 8
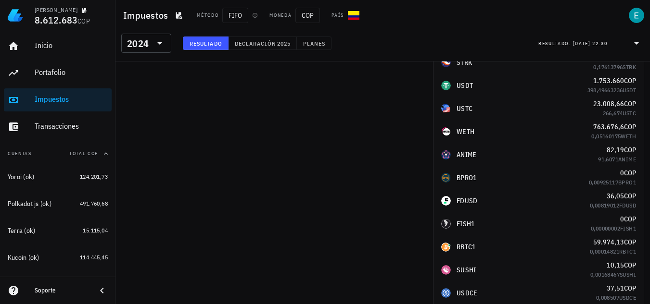
scroll to position [817, 0]
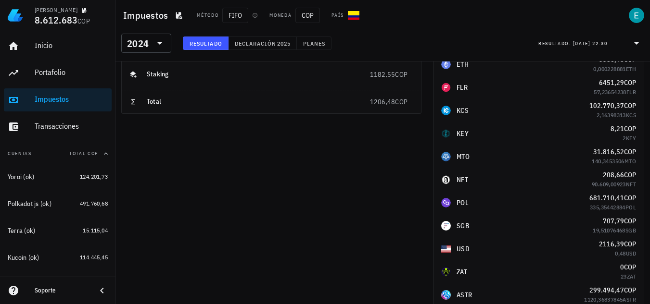
scroll to position [0, 0]
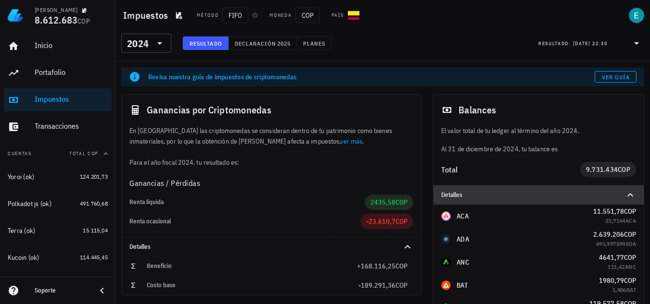
click at [617, 194] on div at bounding box center [624, 195] width 23 height 12
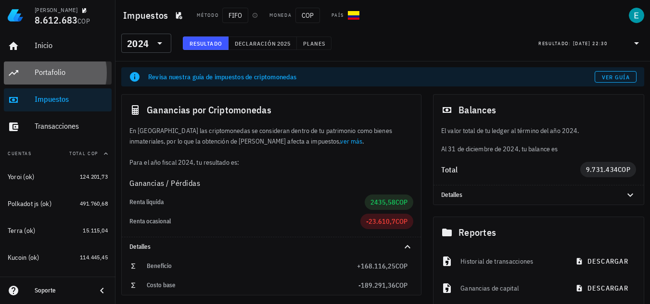
click at [53, 72] on div "Portafolio" at bounding box center [71, 72] width 73 height 9
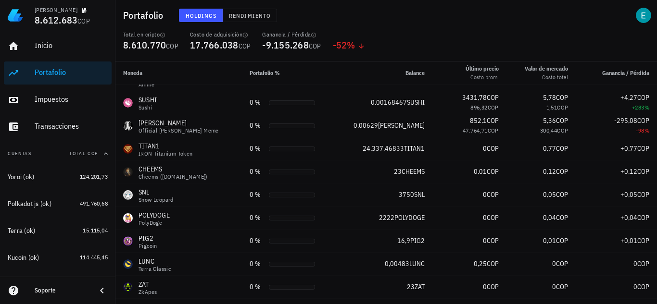
scroll to position [750, 0]
